Goal: Task Accomplishment & Management: Complete application form

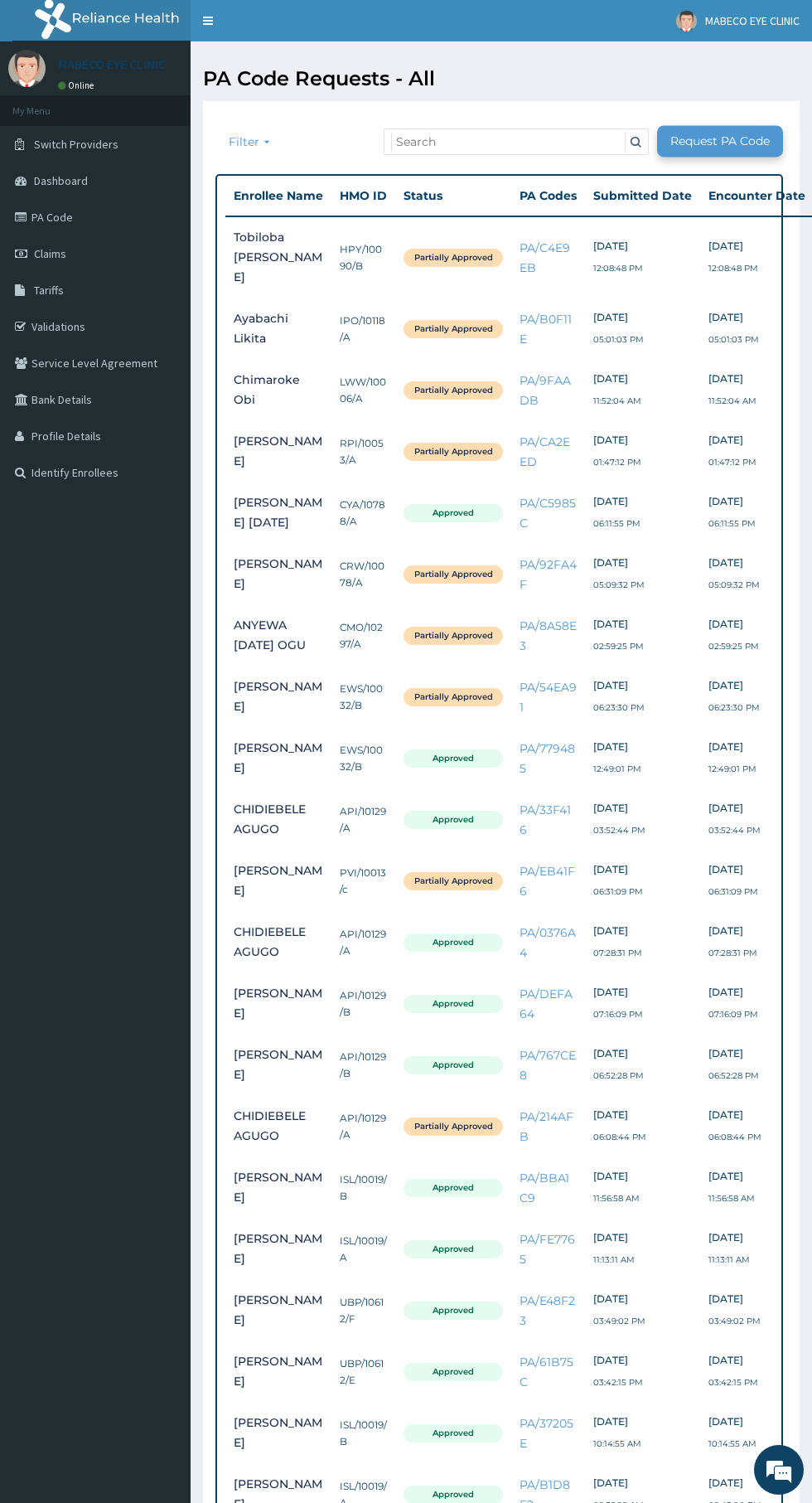
click at [721, 141] on link "Request PA Code" at bounding box center [721, 141] width 126 height 31
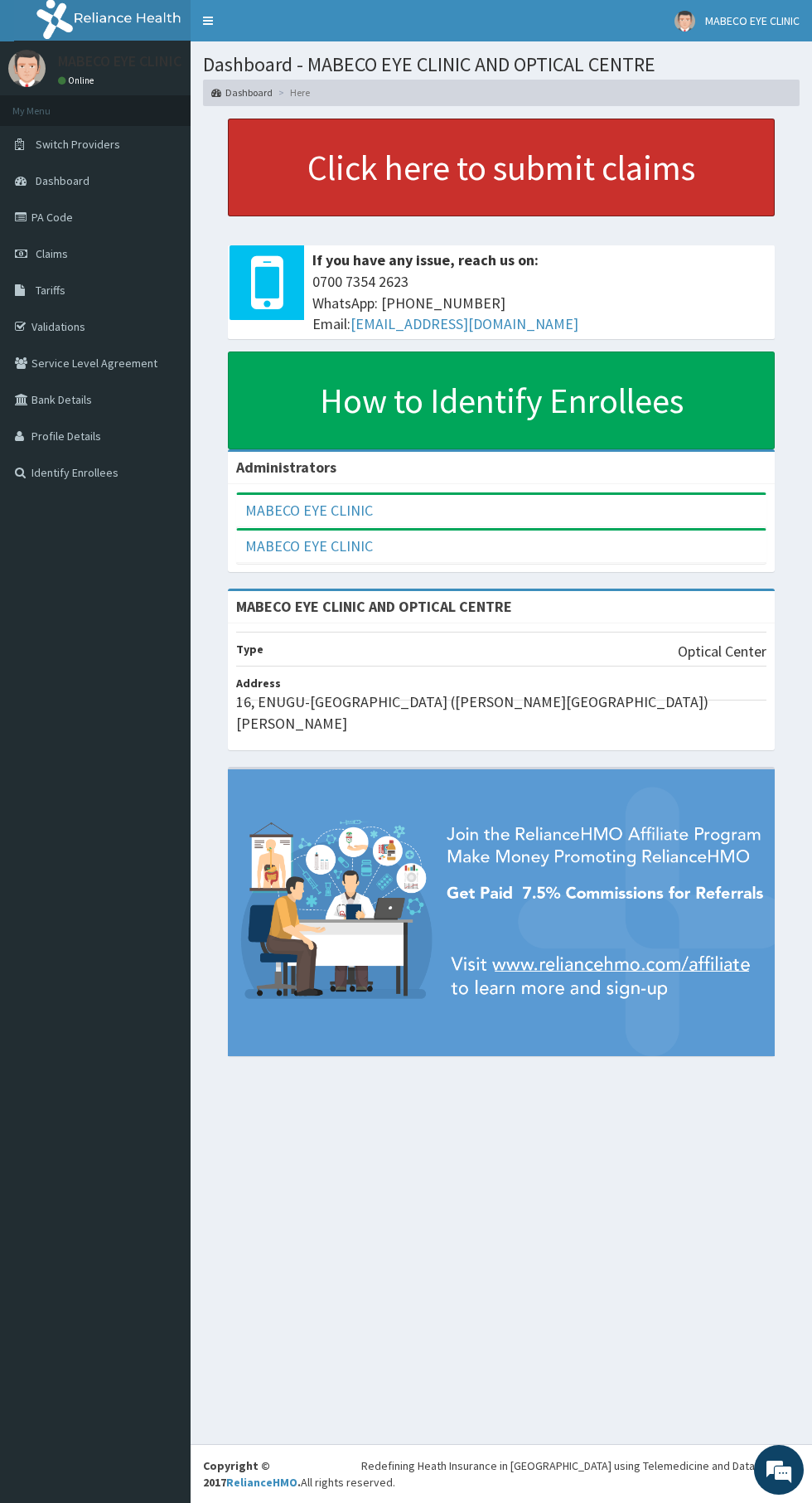
click at [486, 185] on link "Click here to submit claims" at bounding box center [501, 168] width 547 height 98
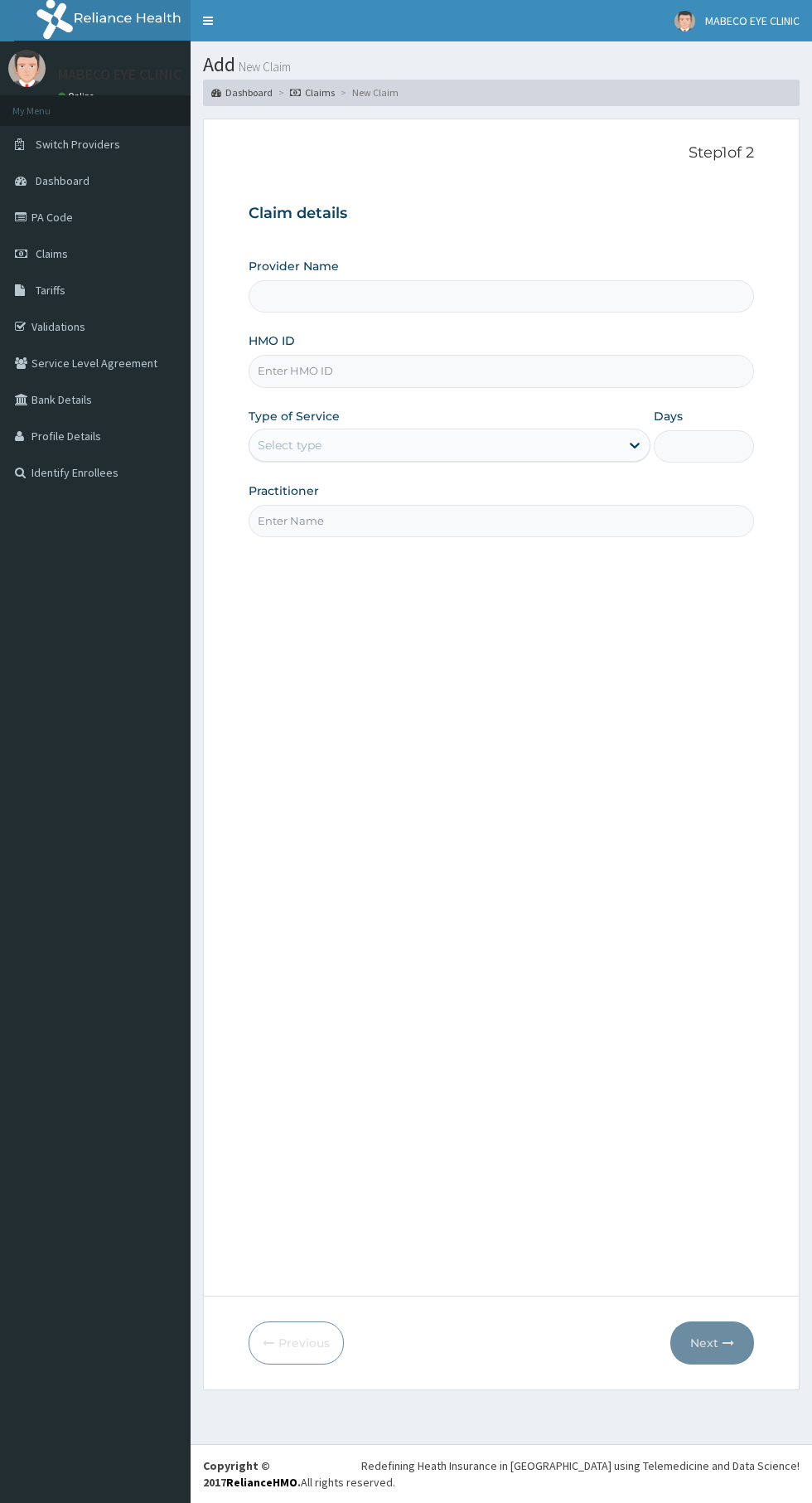
type input "MABECO EYE CLINIC AND OPTICAL CENTRE"
click at [311, 299] on input "MABECO EYE CLINIC AND OPTICAL CENTRE" at bounding box center [501, 296] width 506 height 32
click at [299, 371] on input "HMO ID" at bounding box center [501, 371] width 506 height 32
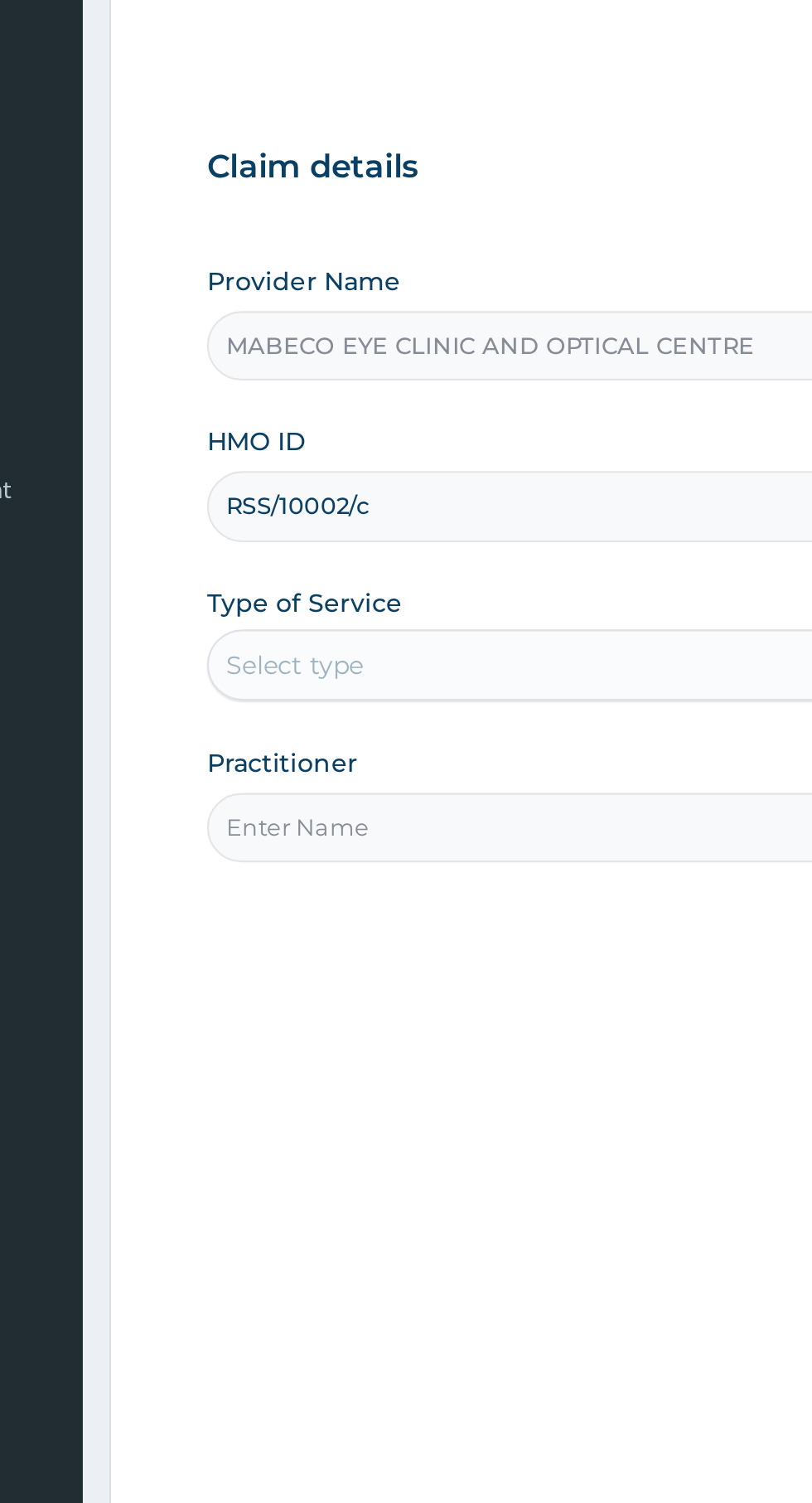
type input "RSS/10002/c"
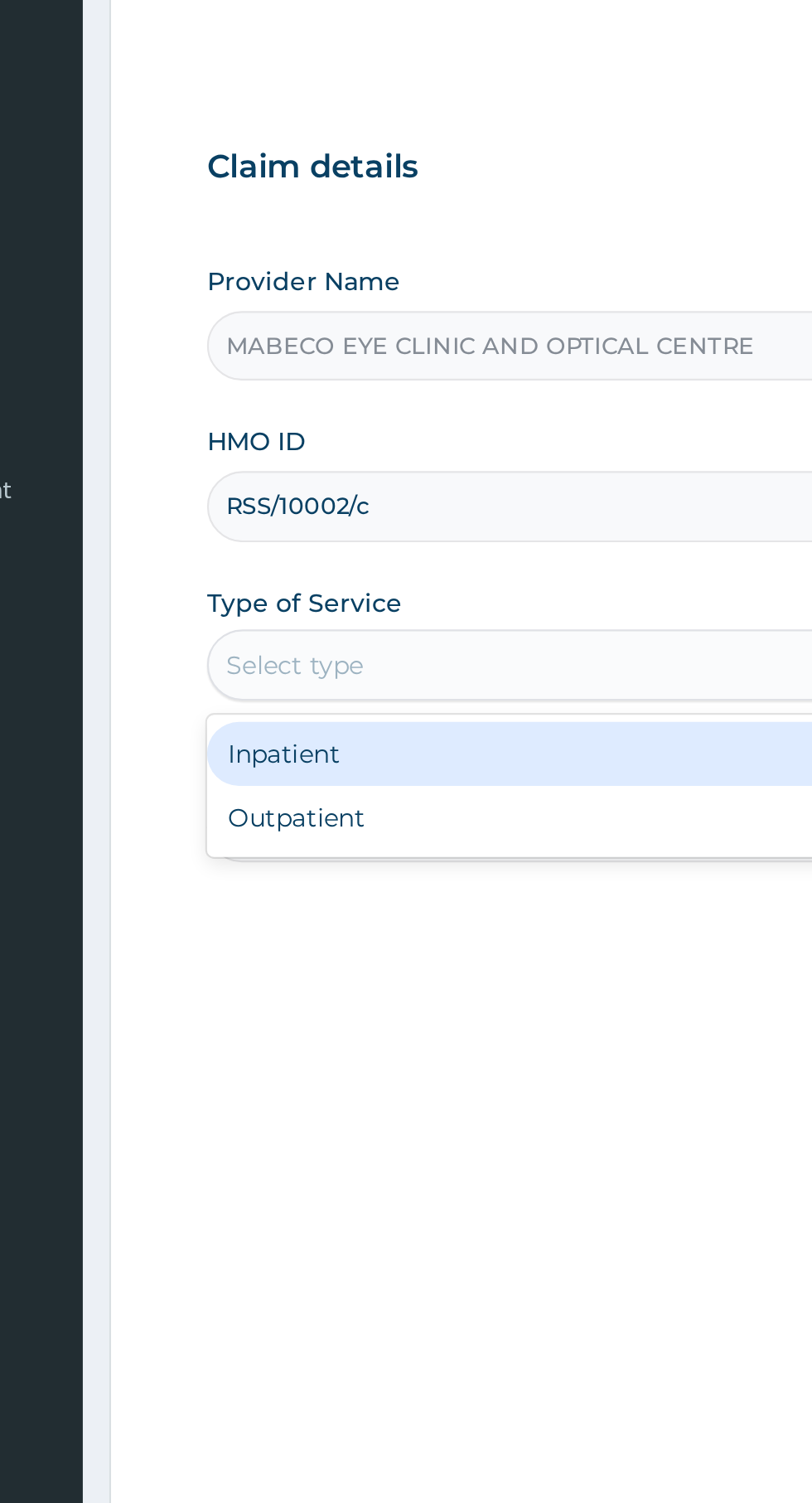
click at [354, 521] on div "Outpatient" at bounding box center [449, 516] width 402 height 30
type input "1"
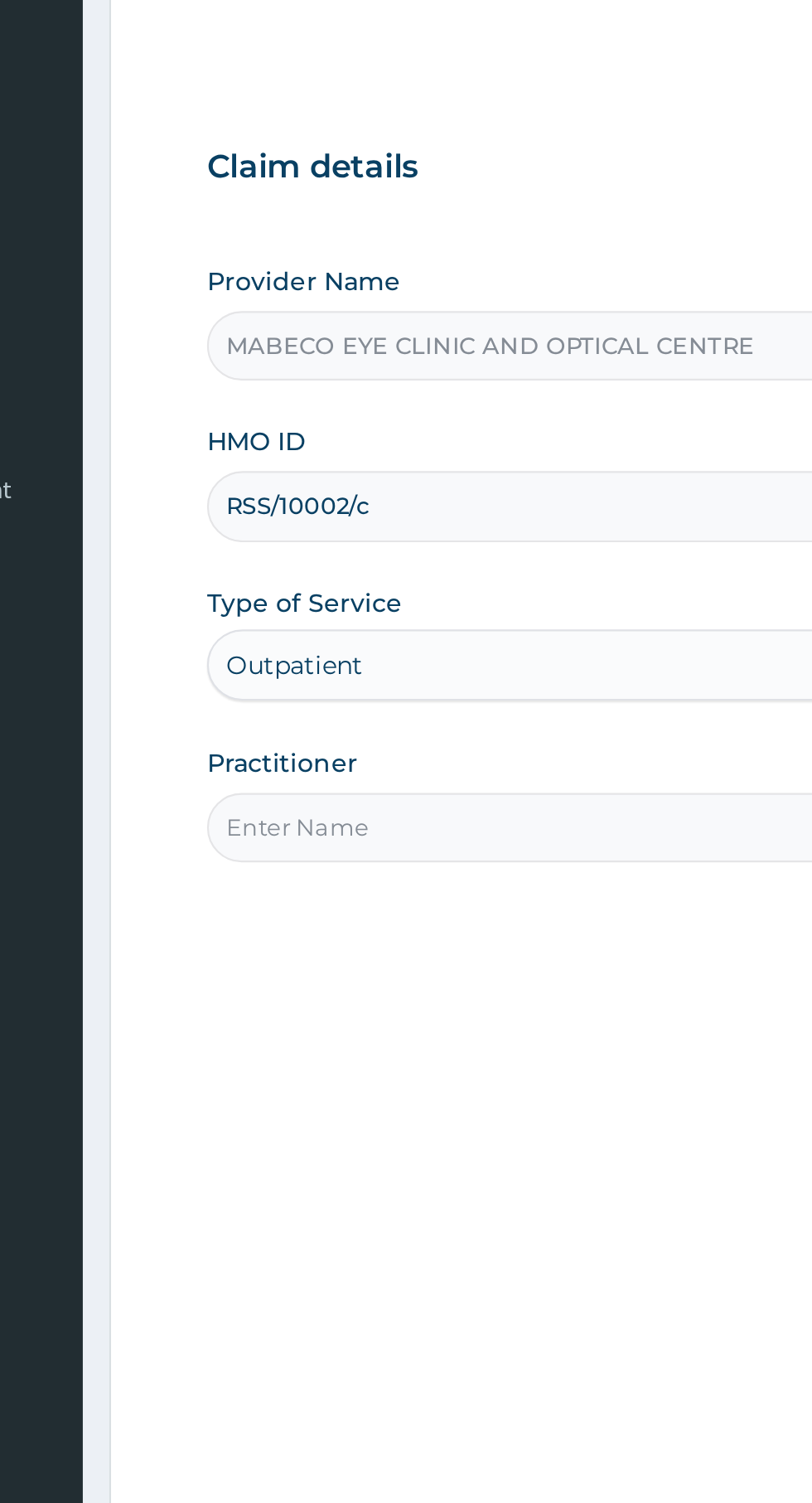
click at [322, 525] on input "Practitioner" at bounding box center [501, 521] width 506 height 32
type input "Dr. Madubuko Onyemaechi Charles"
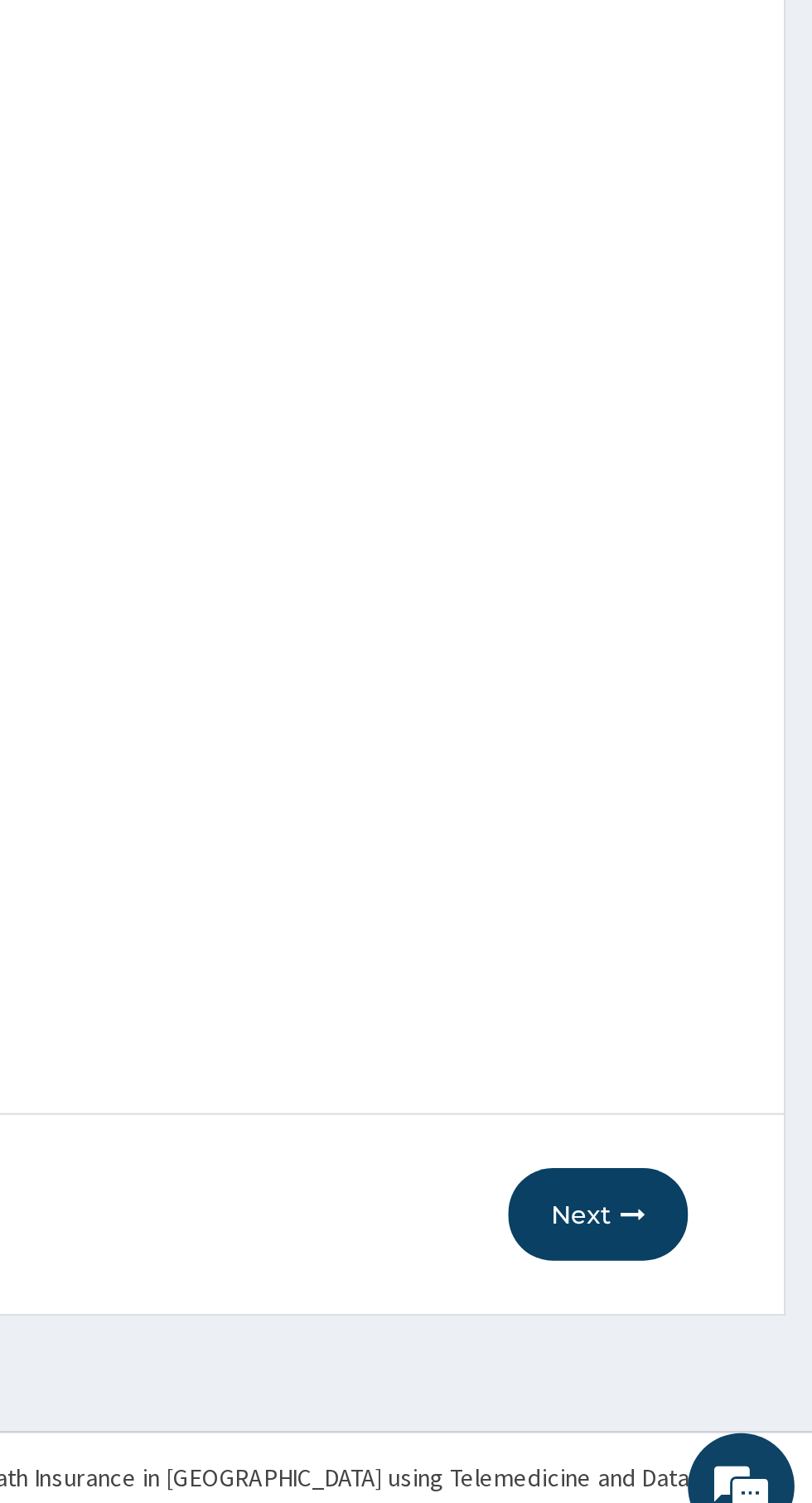
click at [720, 1352] on button "Next" at bounding box center [712, 1343] width 84 height 43
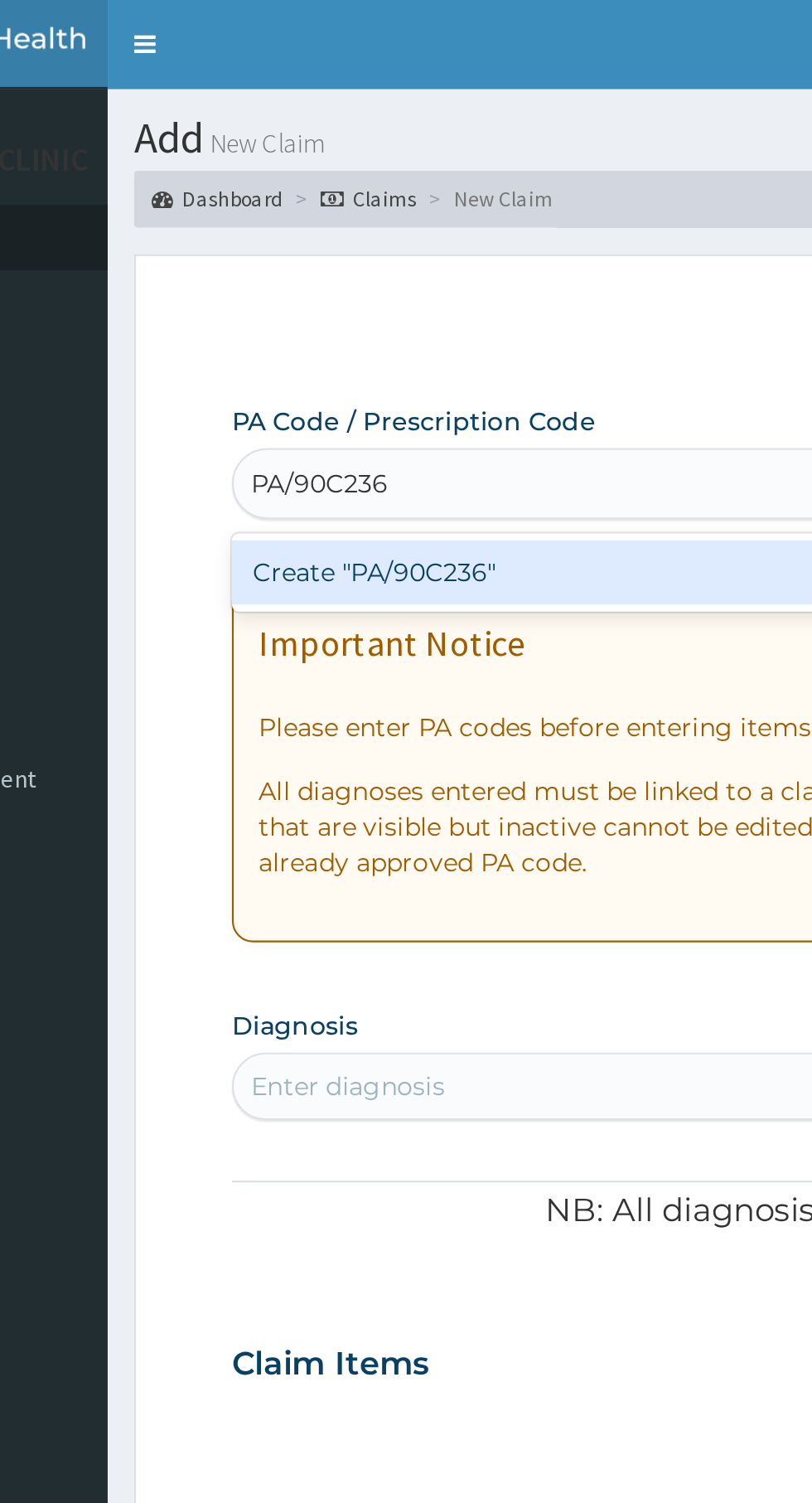
click at [407, 269] on div "Create "PA/90C236"" at bounding box center [416, 267] width 335 height 30
type input "PA/90C236"
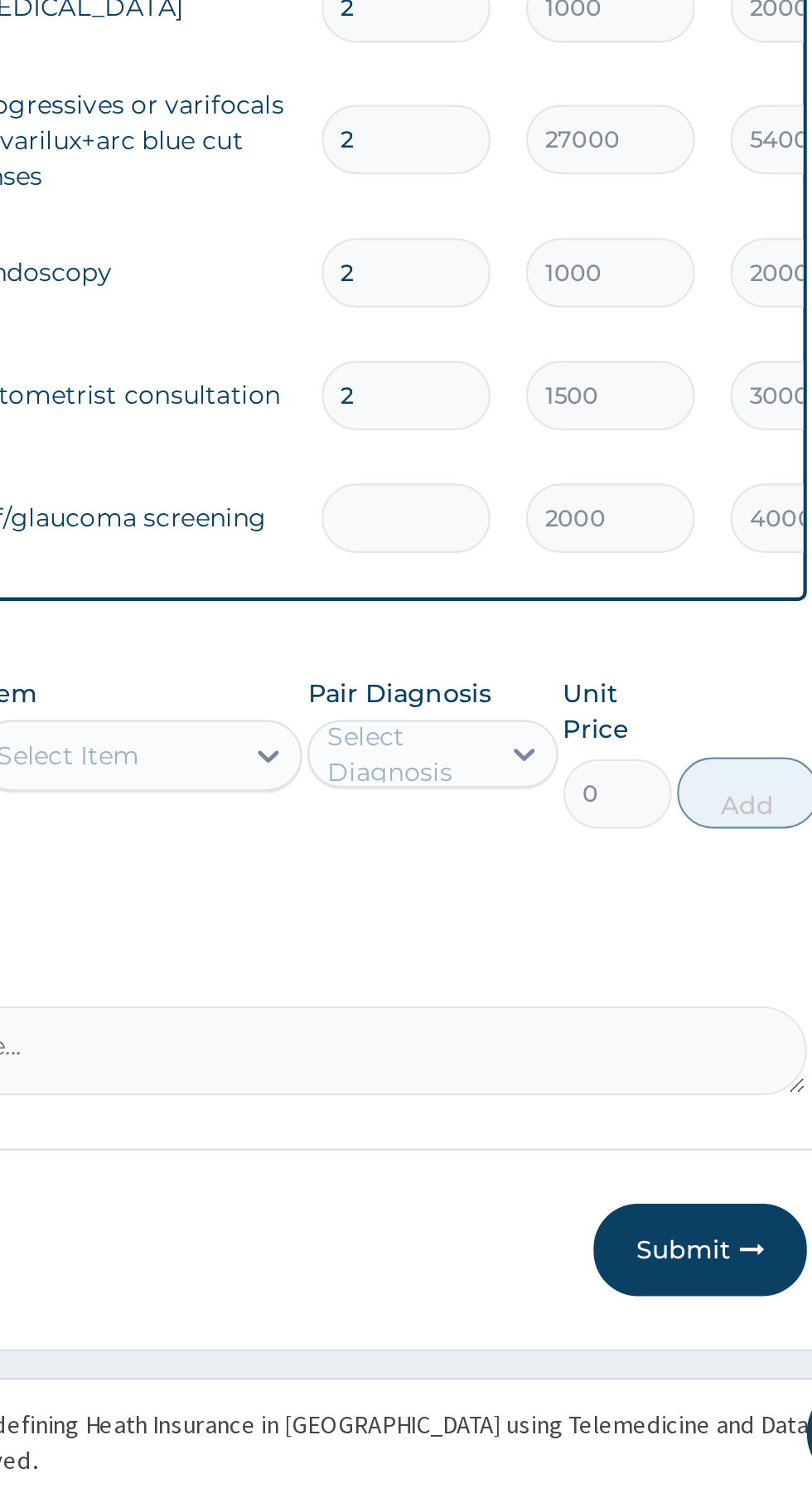
type input "0.00"
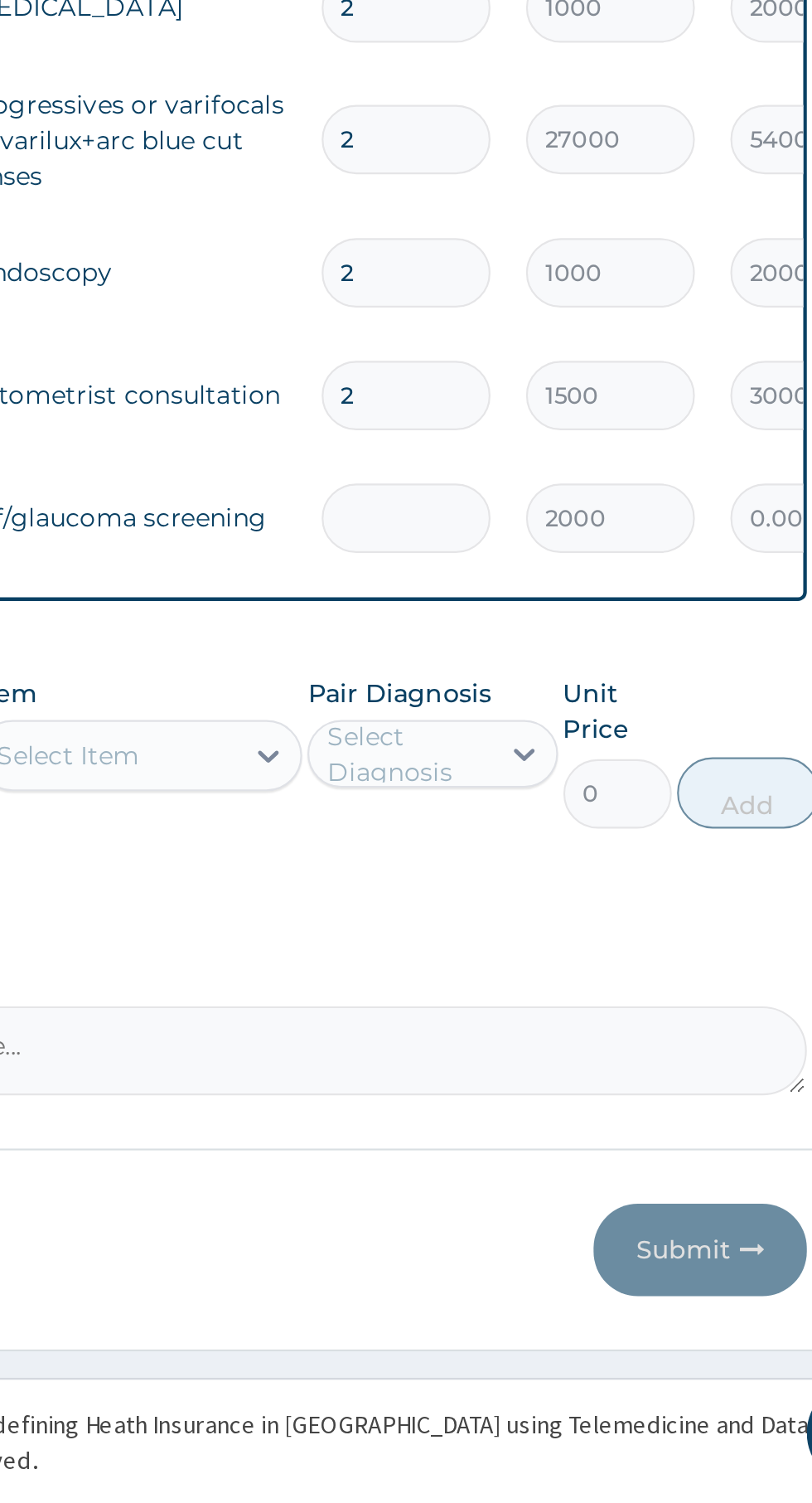
type input "1"
type input "2000.00"
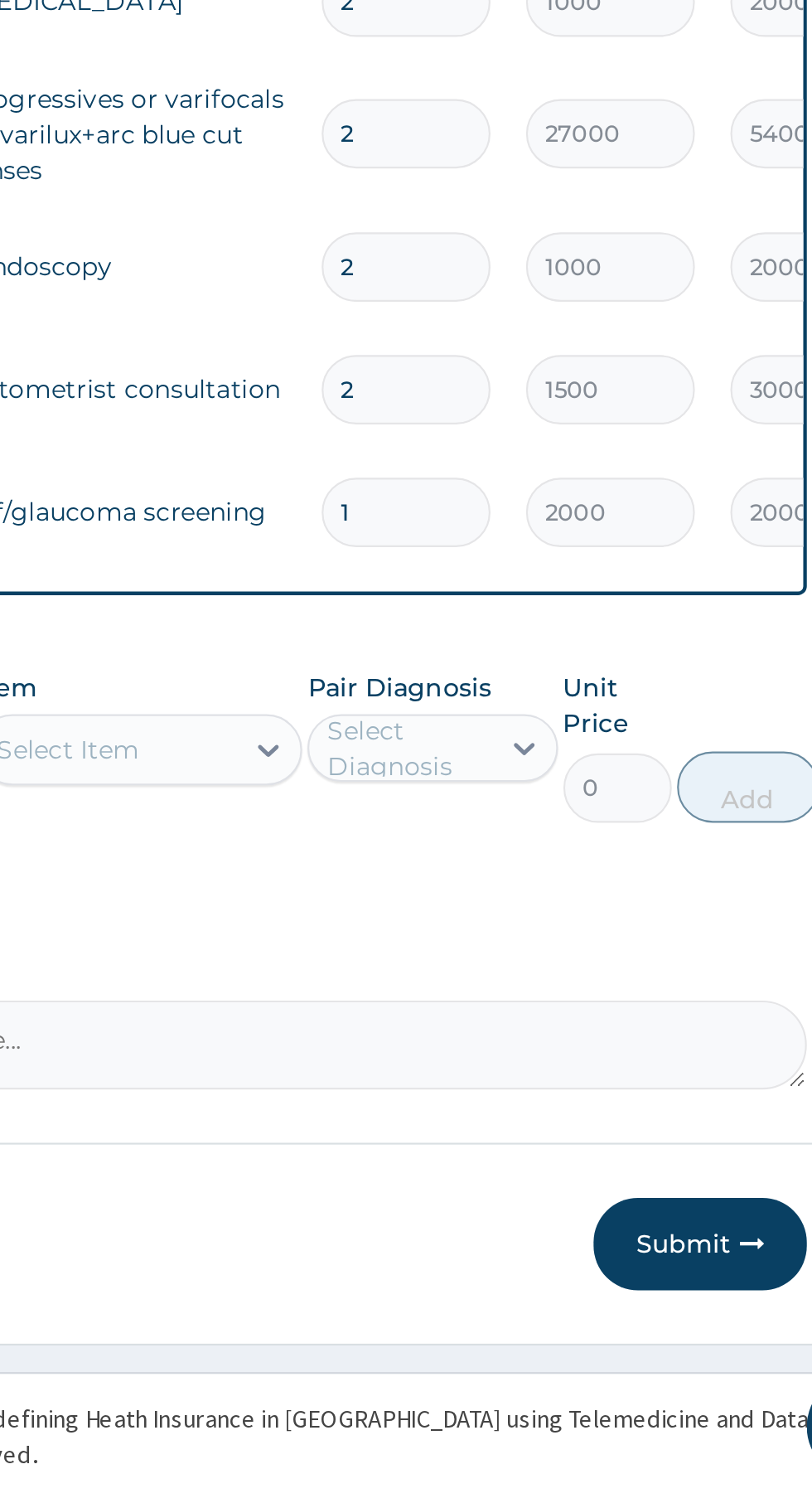
type input "1"
click at [553, 987] on input "2" at bounding box center [567, 986] width 79 height 32
type input "0.00"
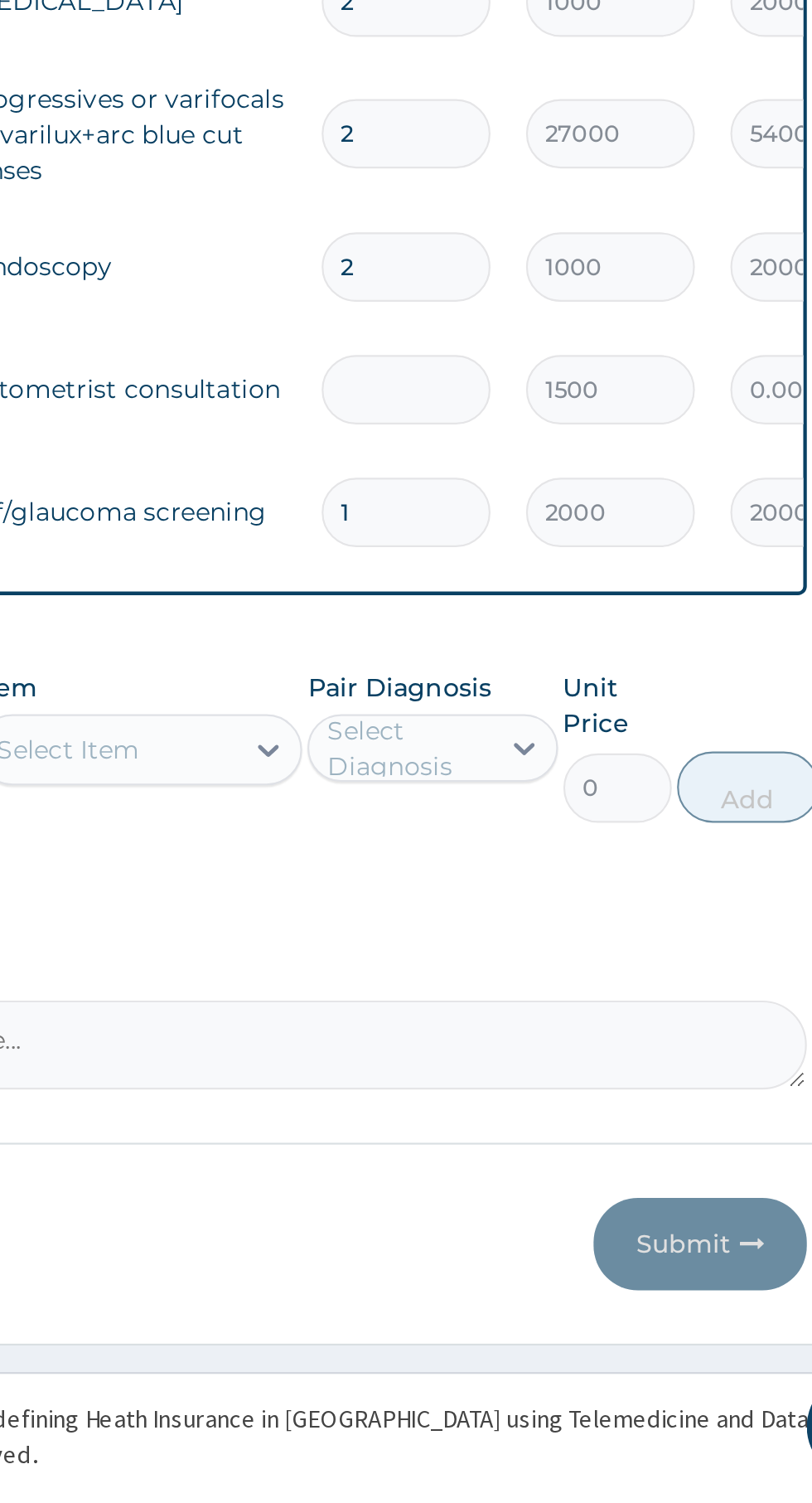
type input "1"
type input "1500.00"
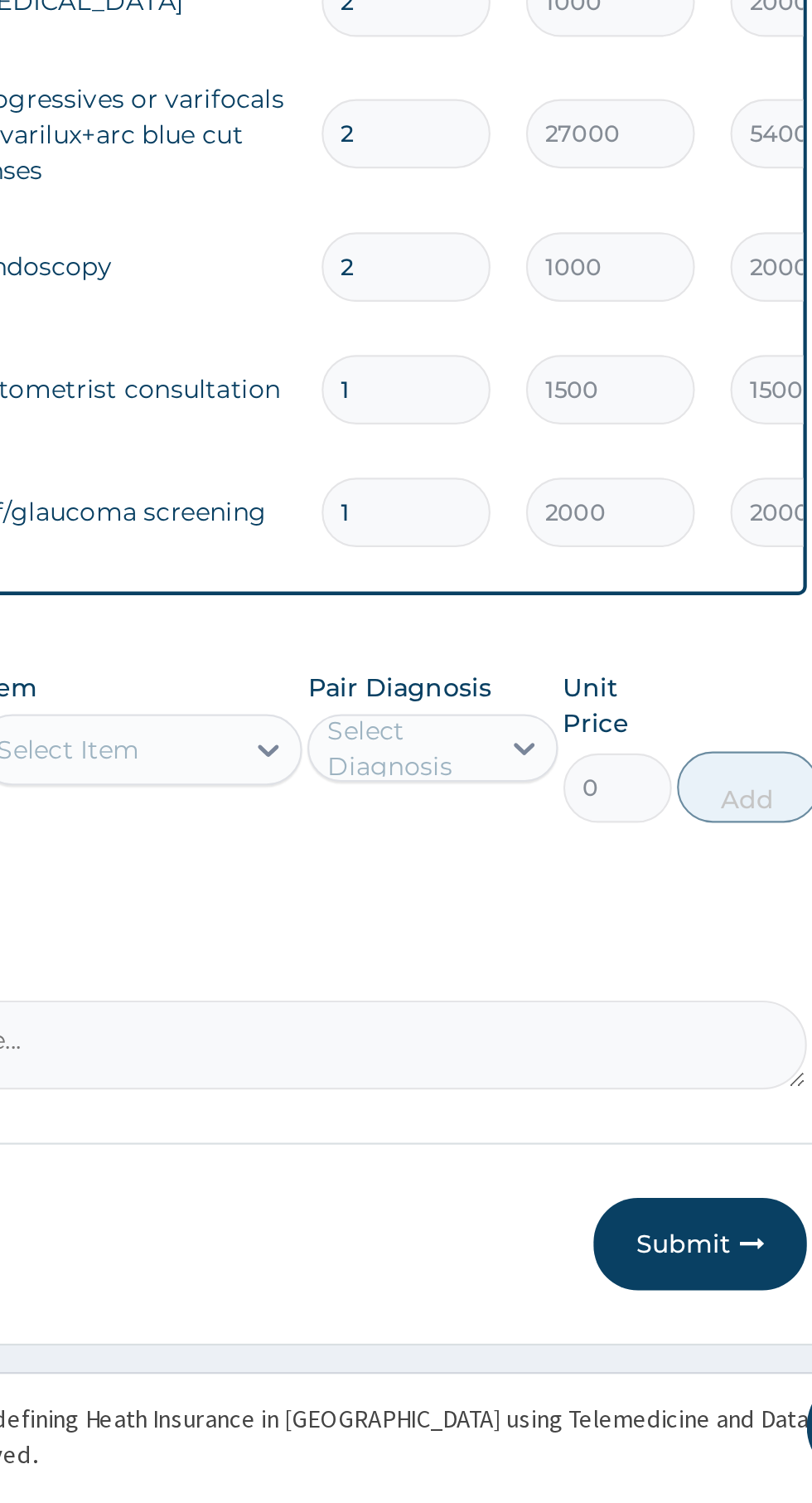
type input "1"
click at [557, 923] on input "2" at bounding box center [567, 929] width 79 height 32
type input "0.00"
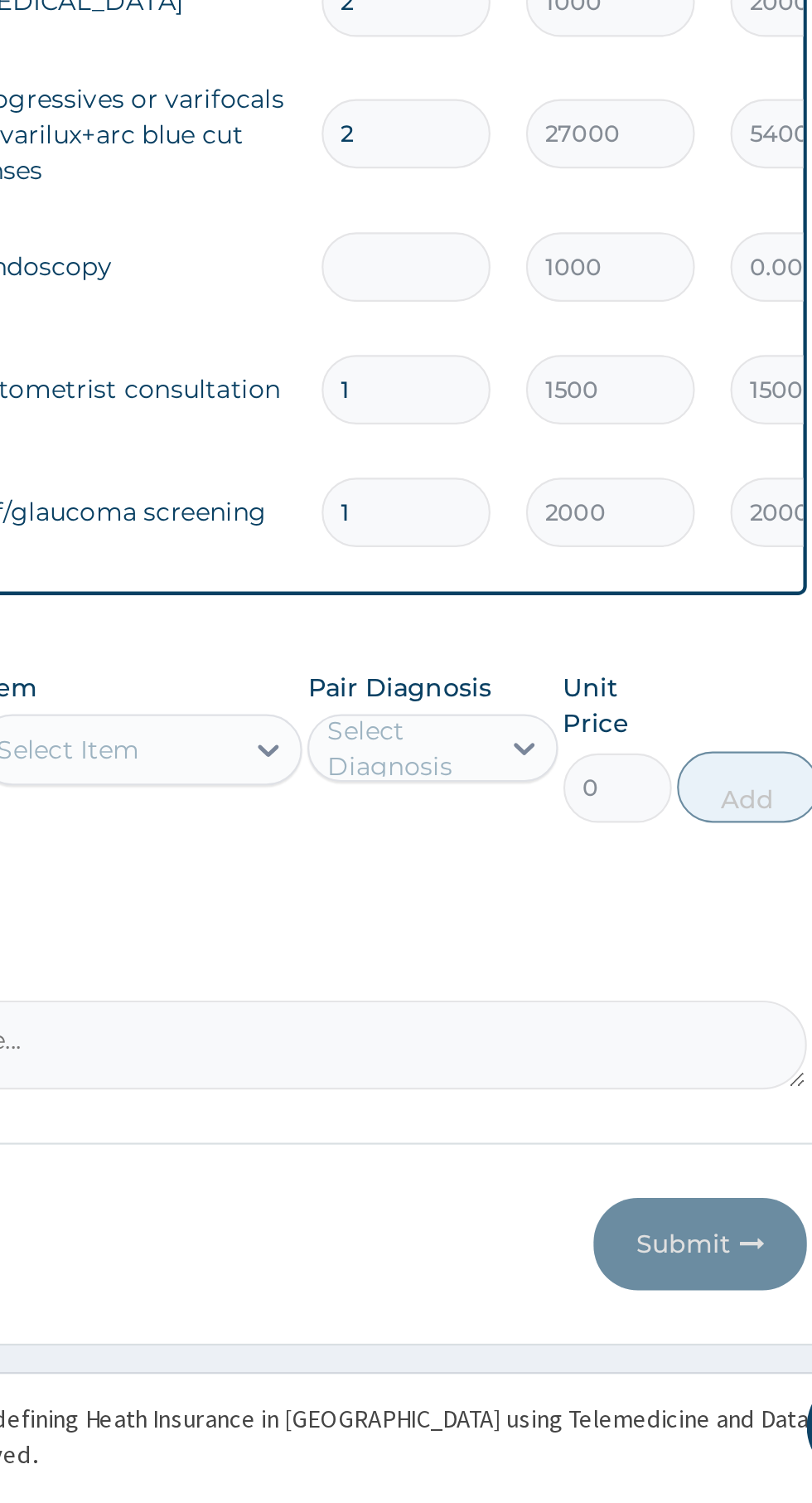
type input "1"
type input "1000.00"
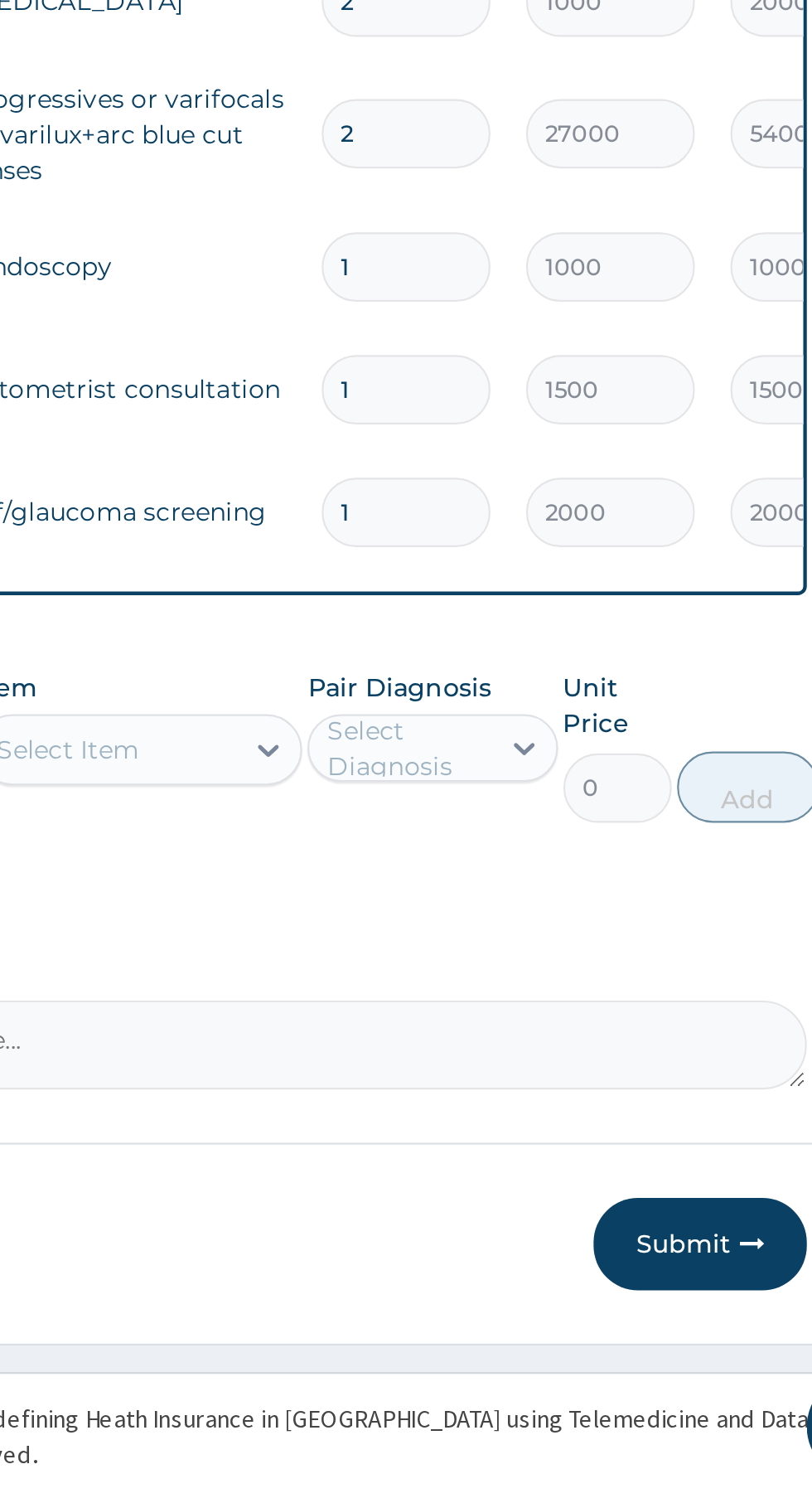
type input "1"
click at [559, 868] on input "2" at bounding box center [567, 867] width 79 height 32
type input "0.00"
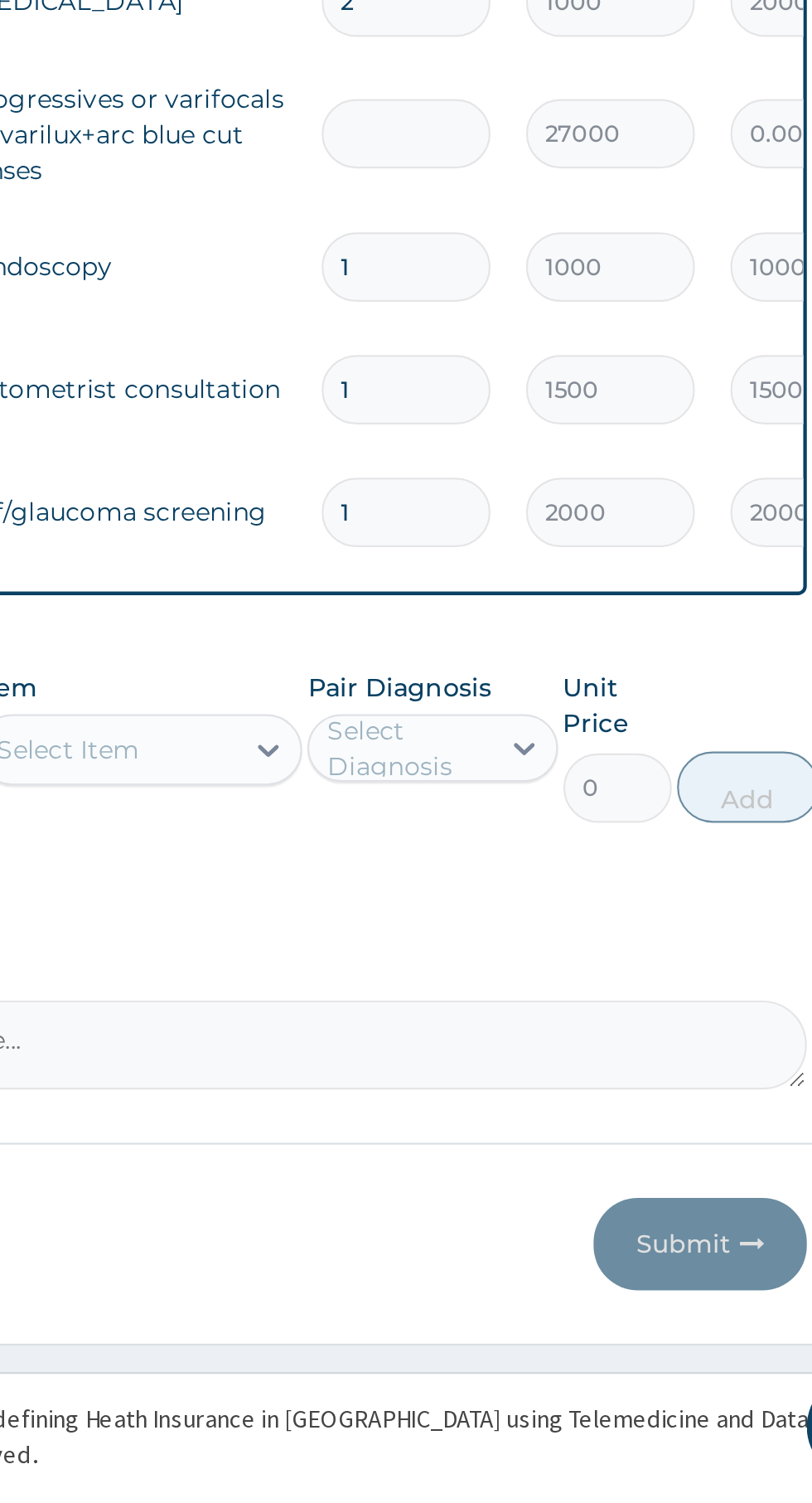
type input "1"
type input "27000.00"
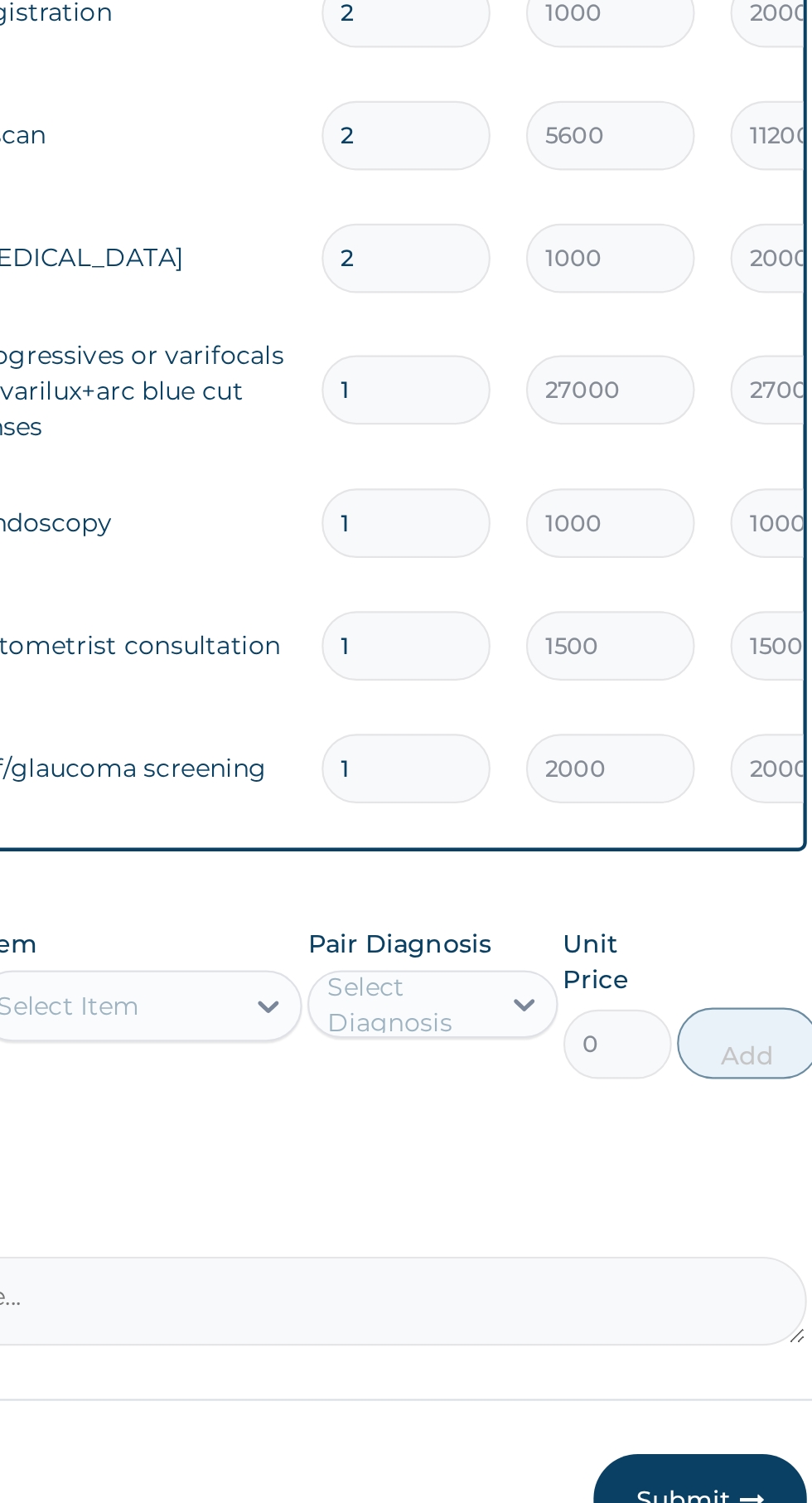
type input "1"
click at [559, 804] on input "2" at bounding box center [567, 806] width 79 height 32
type input "0.00"
type input "1"
type input "1000.00"
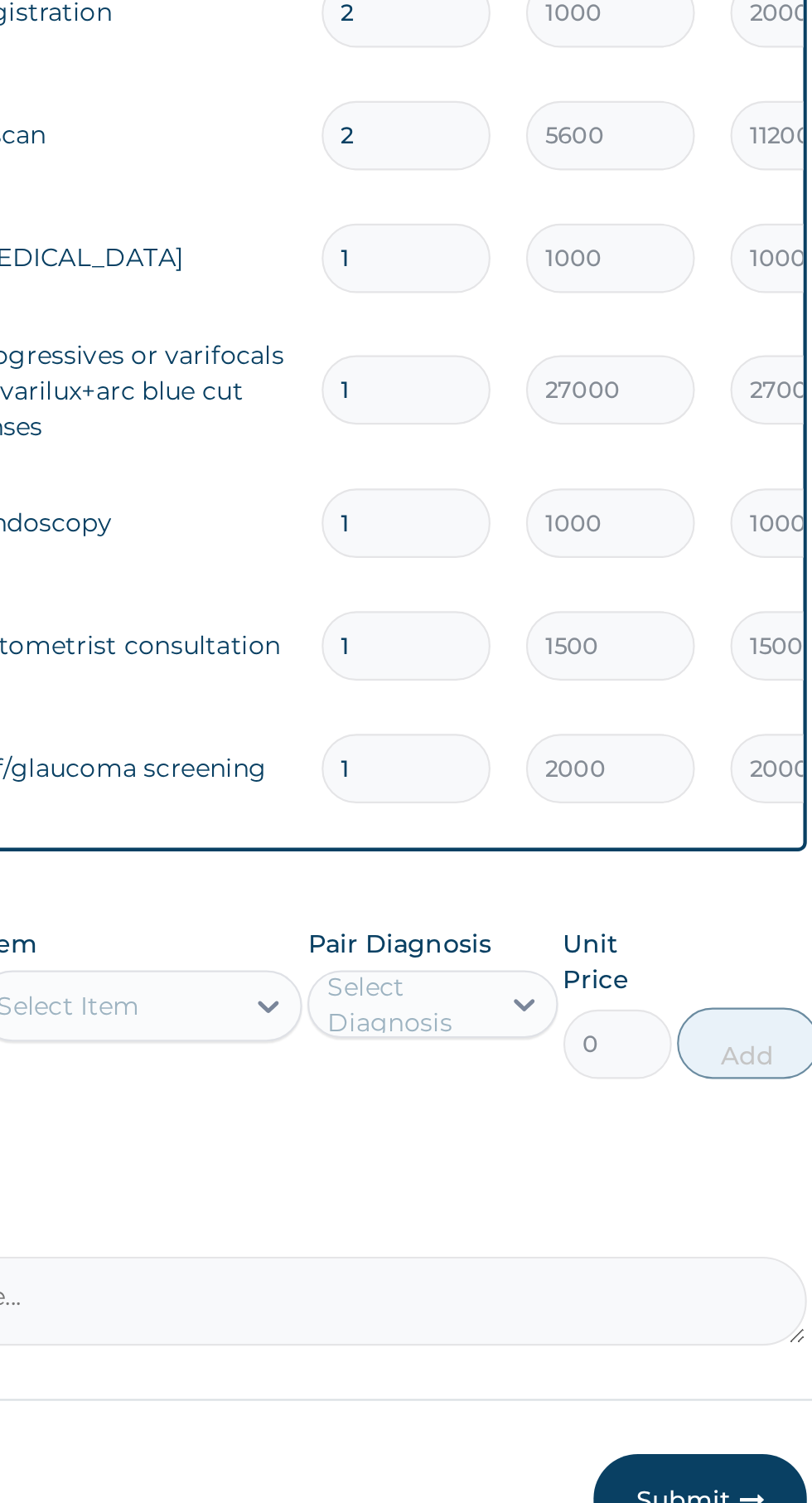
type input "1"
click at [558, 749] on input "2" at bounding box center [567, 748] width 79 height 32
type input "0.00"
type input "1"
type input "5600.00"
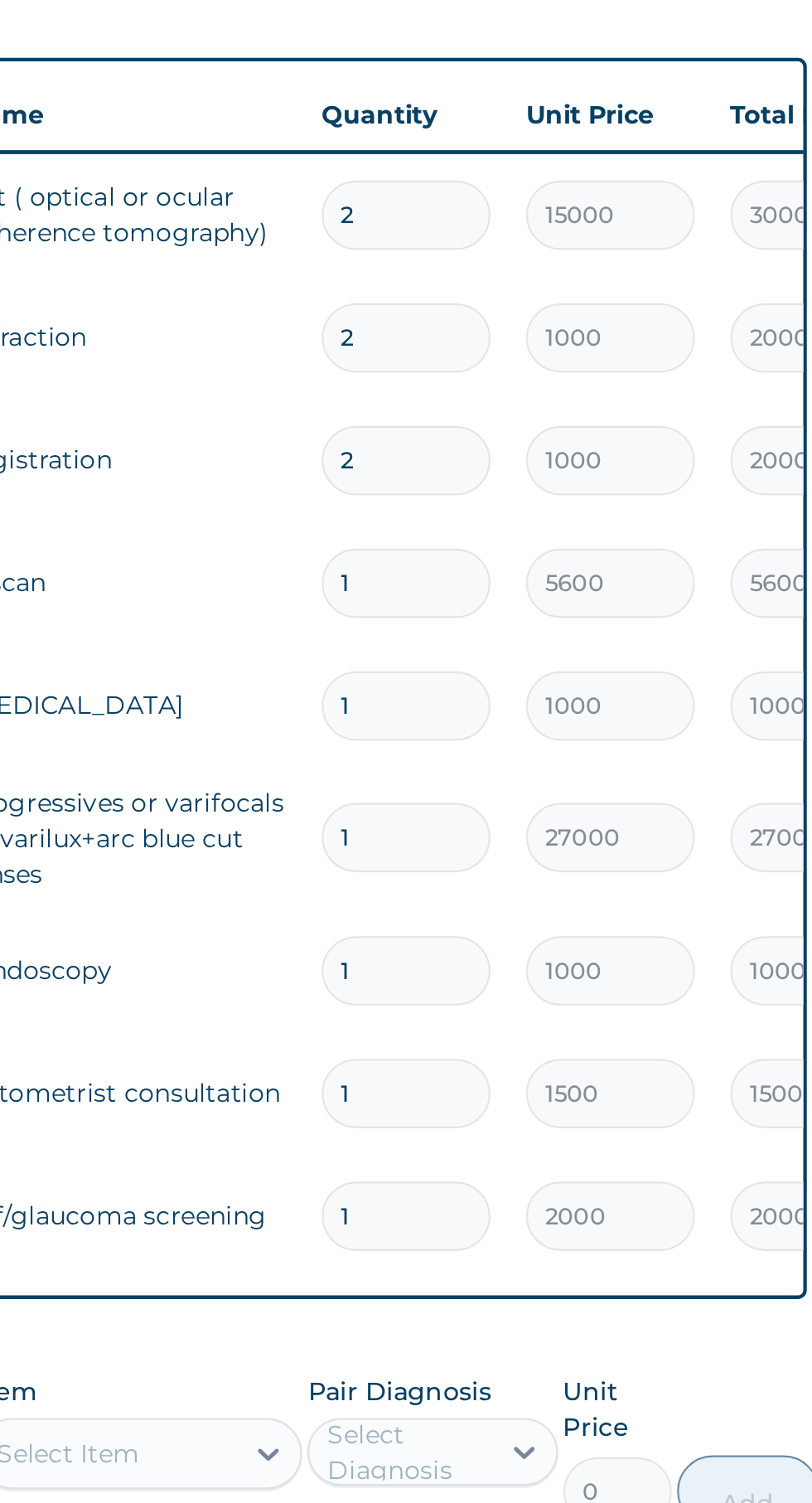
type input "1"
click at [555, 686] on input "2" at bounding box center [567, 691] width 79 height 32
type input "0.00"
type input "1"
type input "1000.00"
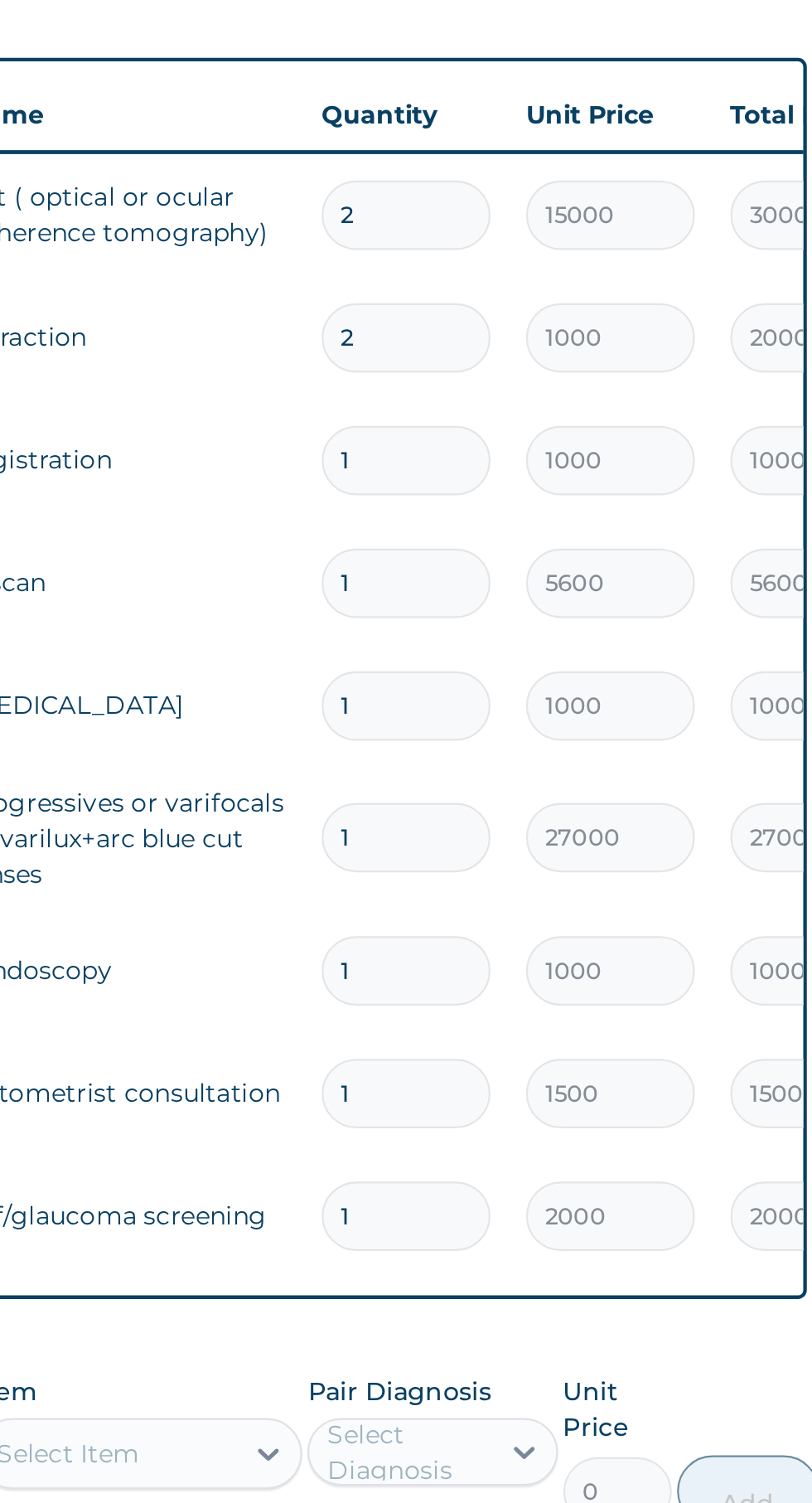
type input "1"
click at [559, 633] on input "2" at bounding box center [567, 633] width 79 height 32
type input "0.00"
type input "1"
type input "1000.00"
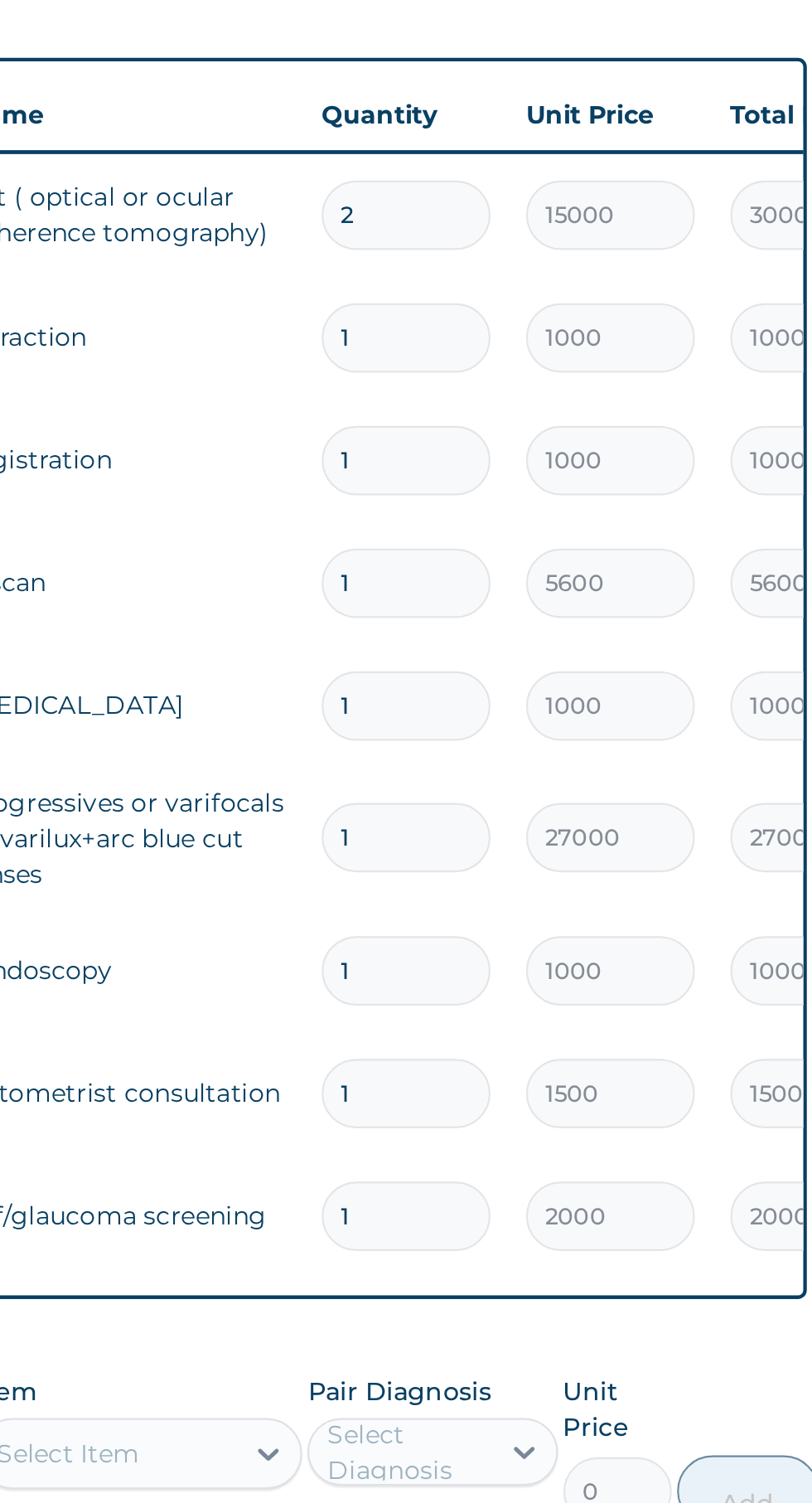
type input "1"
click at [558, 578] on input "2" at bounding box center [567, 577] width 79 height 32
type input "0.00"
type input "1"
type input "15000.00"
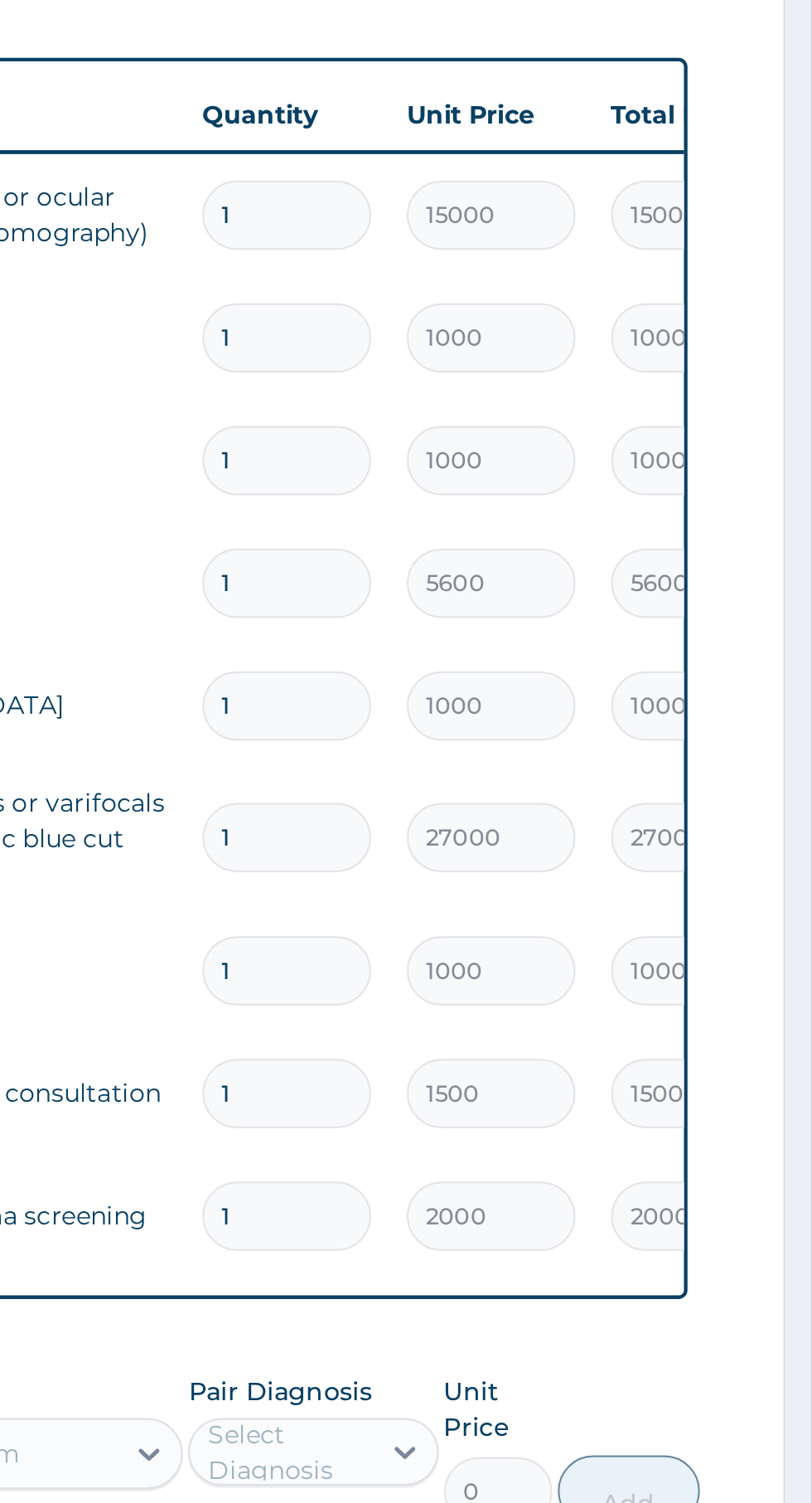
scroll to position [163, 0]
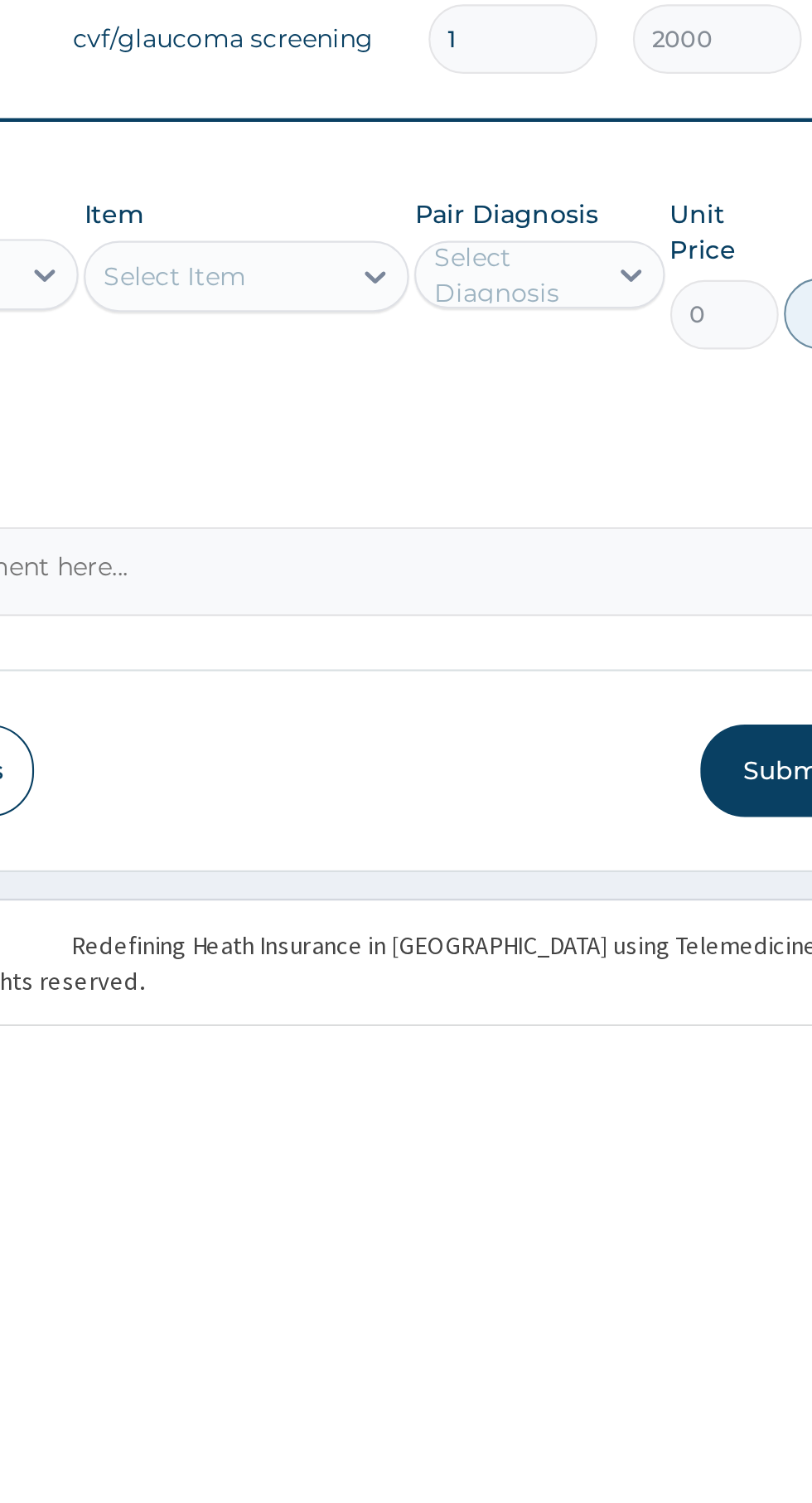
type input "1"
click at [382, 1188] on div "Types Select Type Item Select Item Pair Diagnosis Select Diagnosis Unit Price 0…" at bounding box center [501, 1152] width 506 height 88
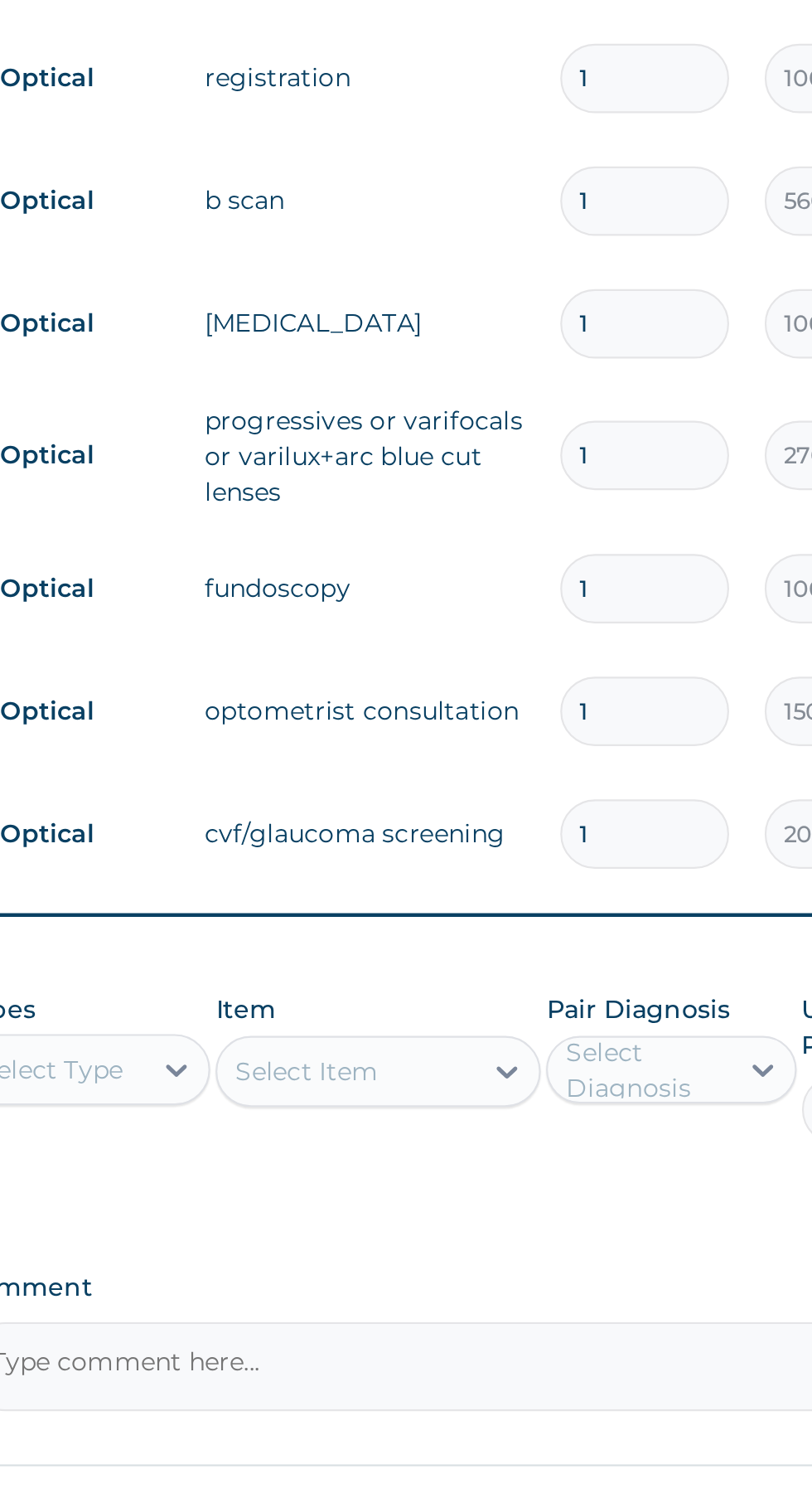
scroll to position [37, 0]
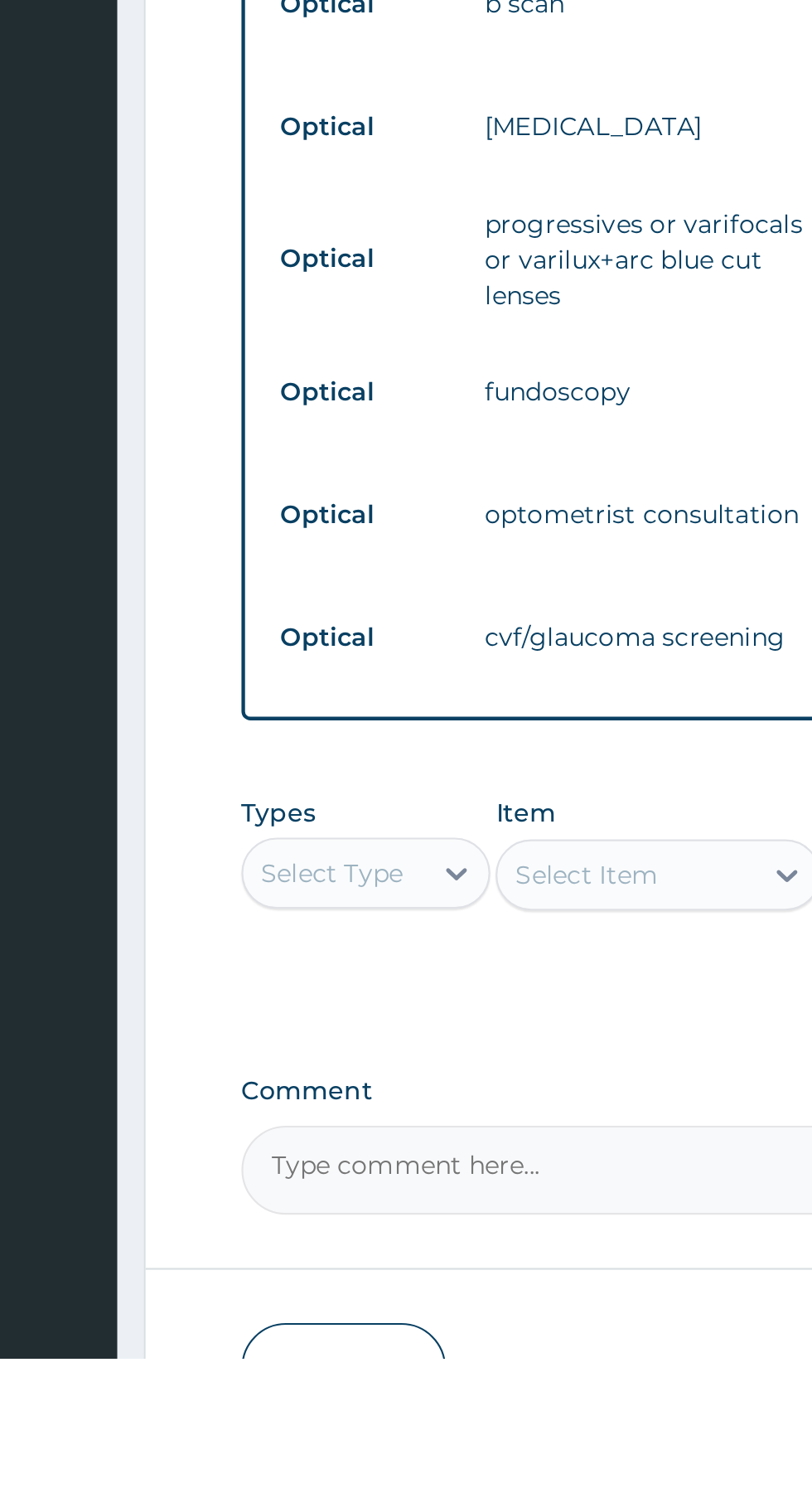
click at [277, 1417] on textarea "Comment" at bounding box center [501, 1415] width 506 height 41
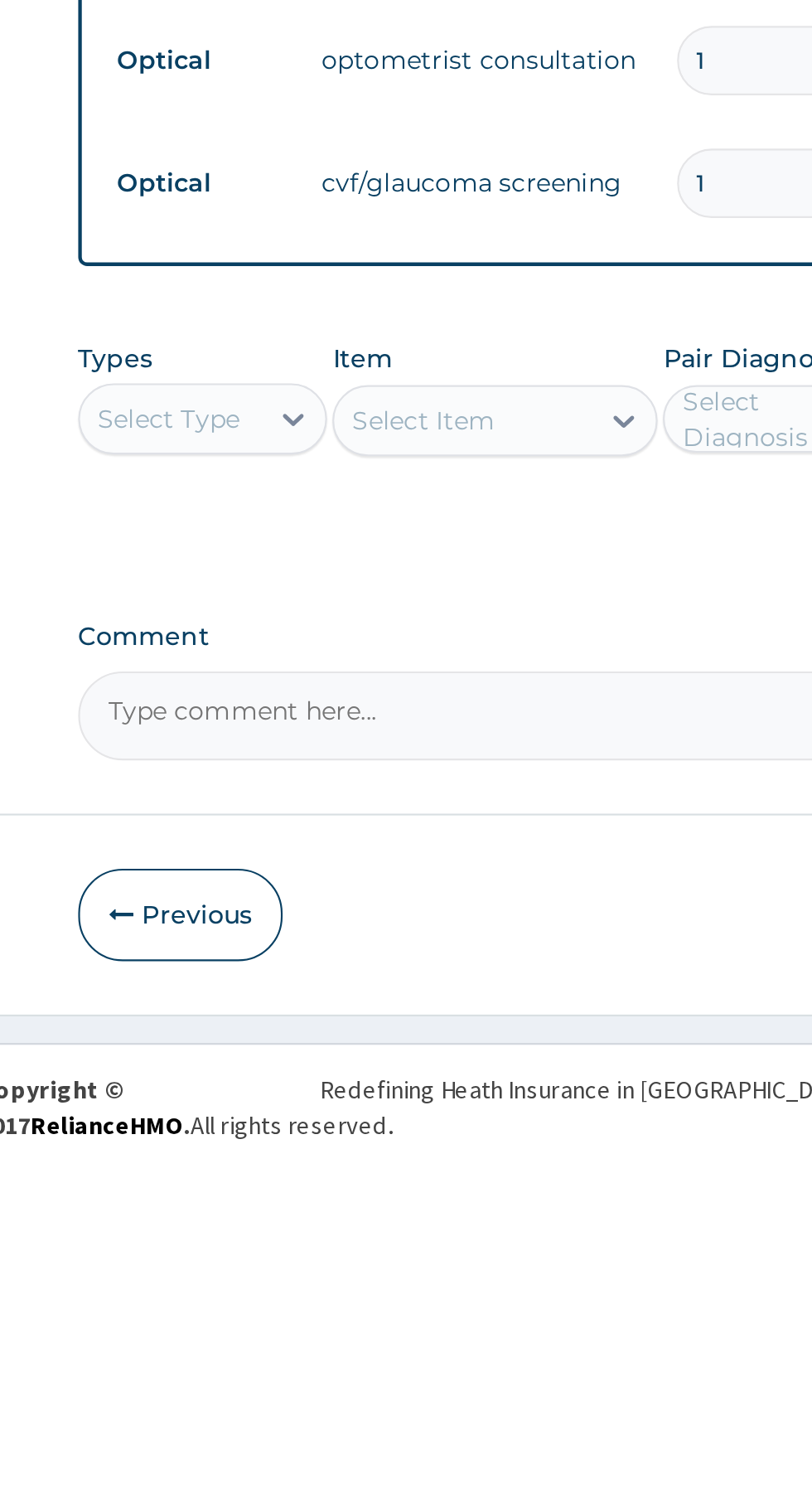
scroll to position [163, 0]
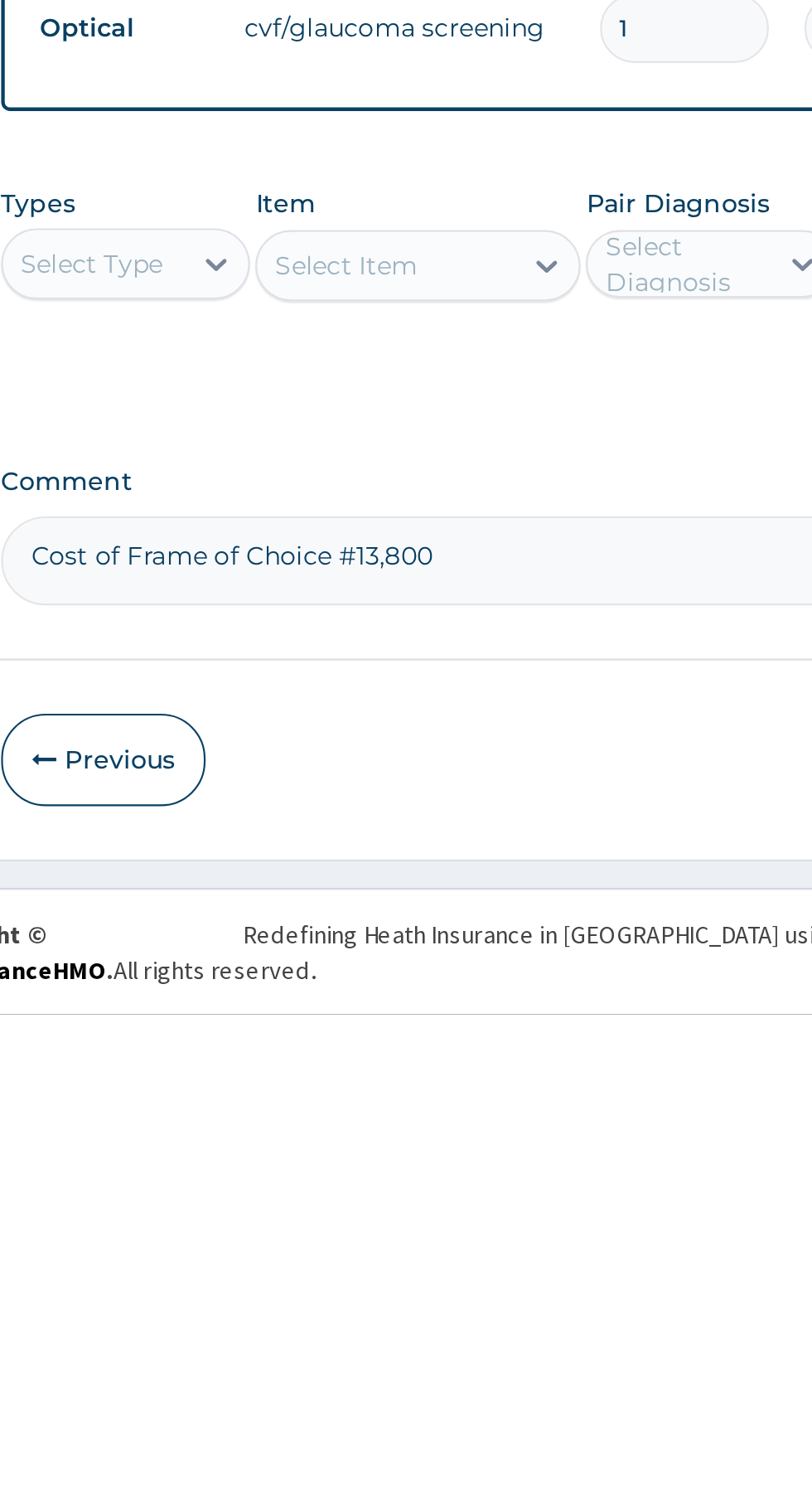
type textarea "Cost of Frame of Choice #13,800."
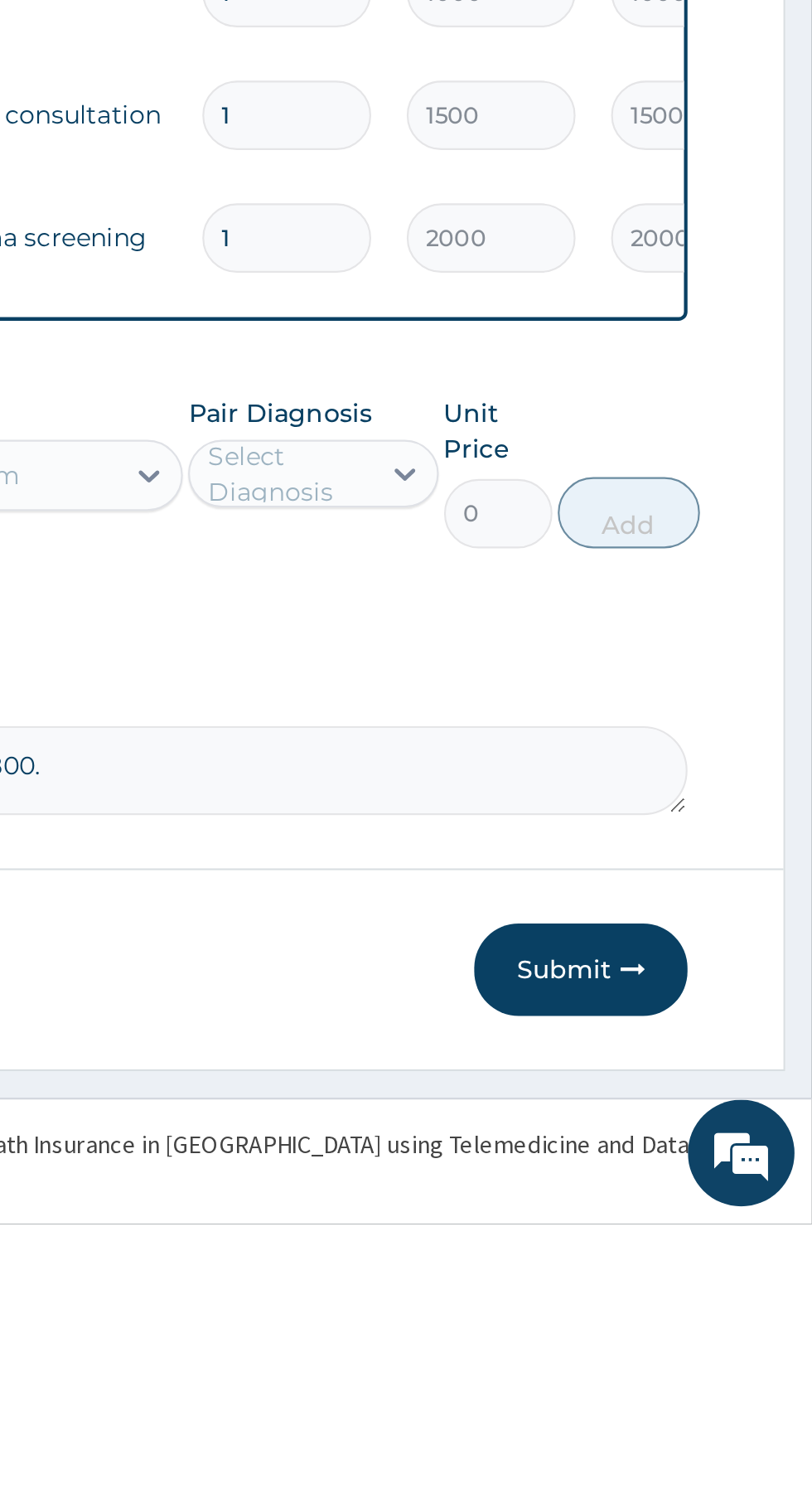
click at [707, 1384] on button "Submit" at bounding box center [705, 1384] width 100 height 43
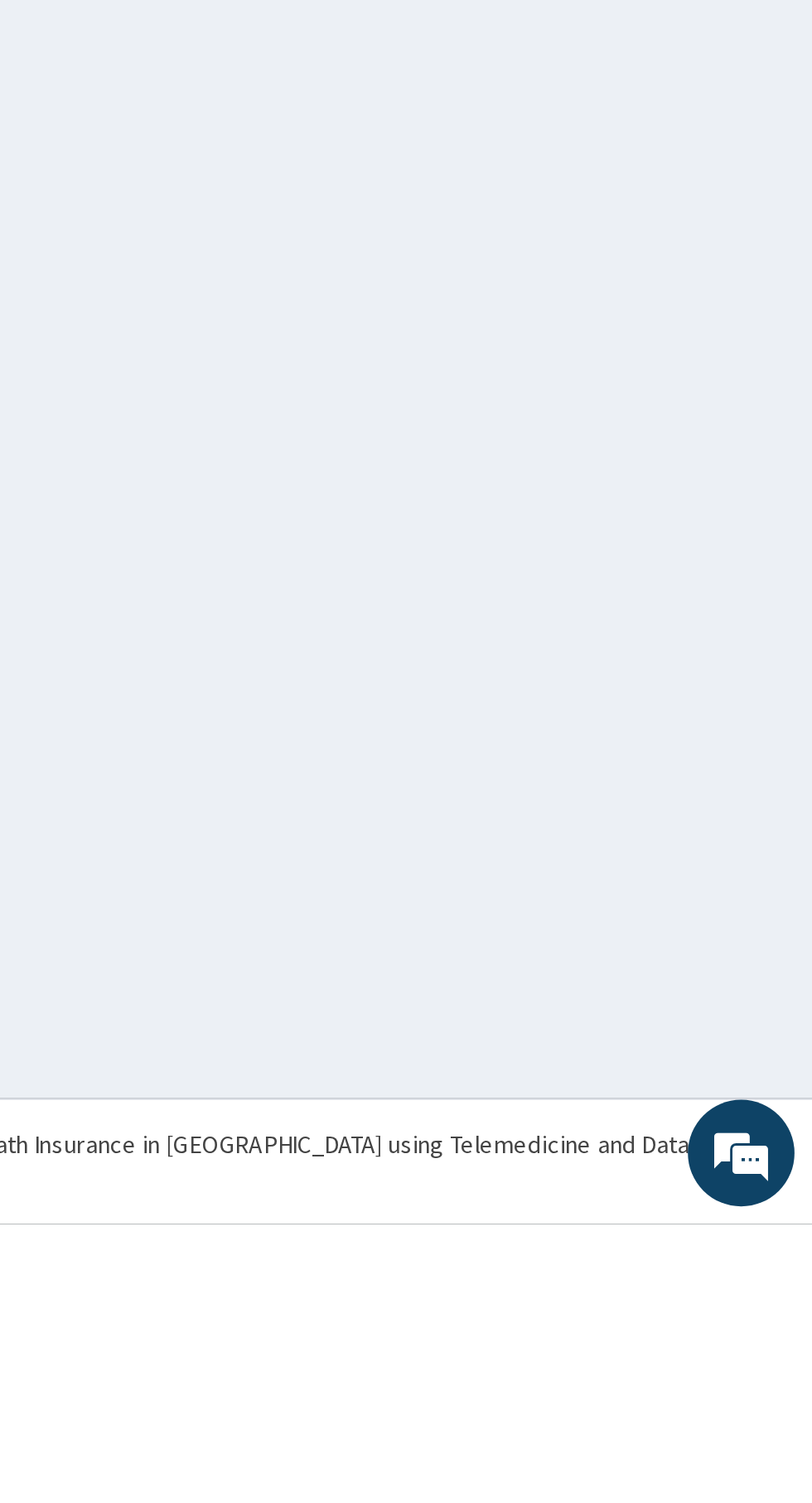
scroll to position [0, 0]
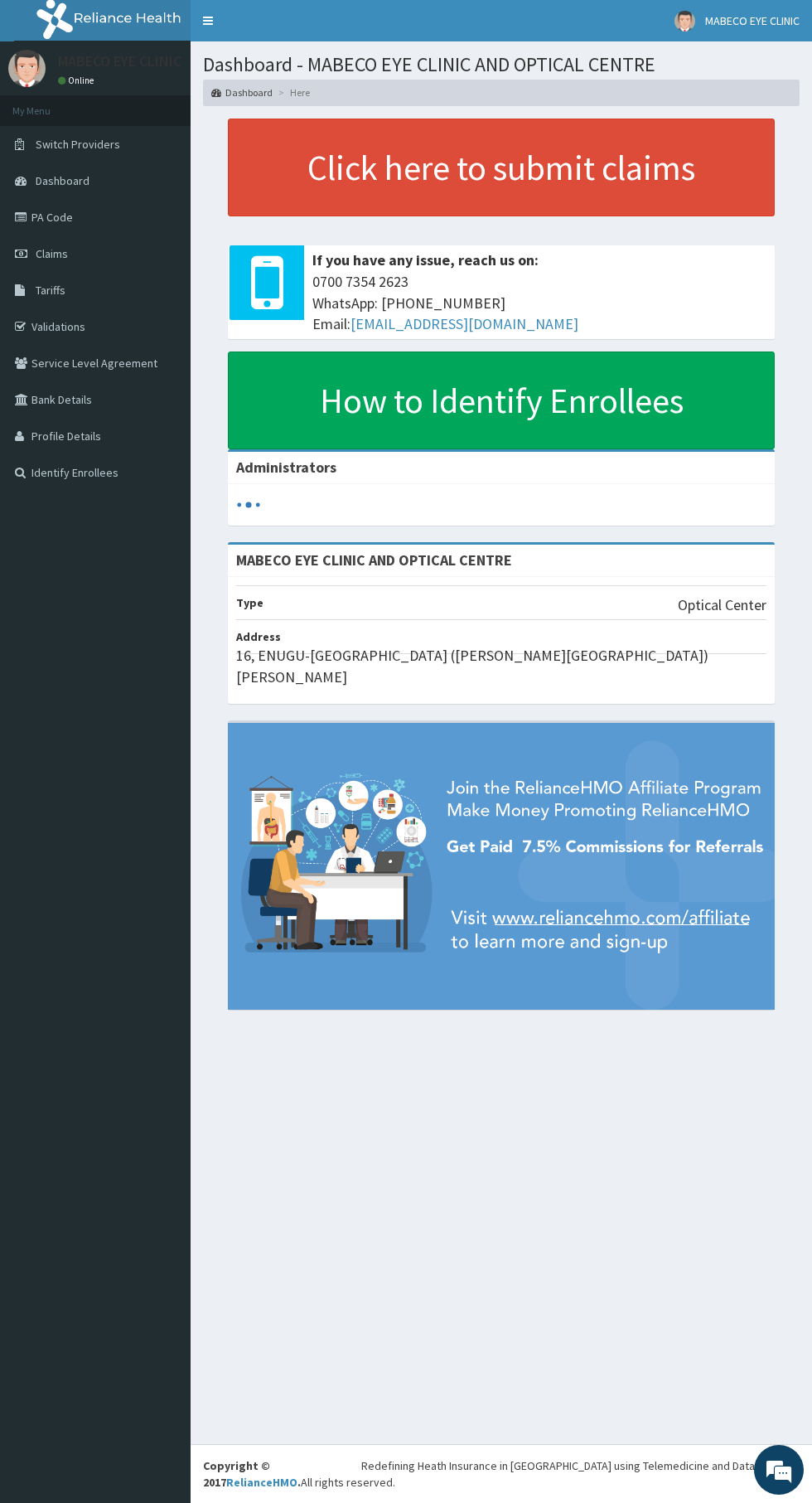
click at [148, 272] on link "Tariffs" at bounding box center [95, 290] width 190 height 37
